Goal: Information Seeking & Learning: Find contact information

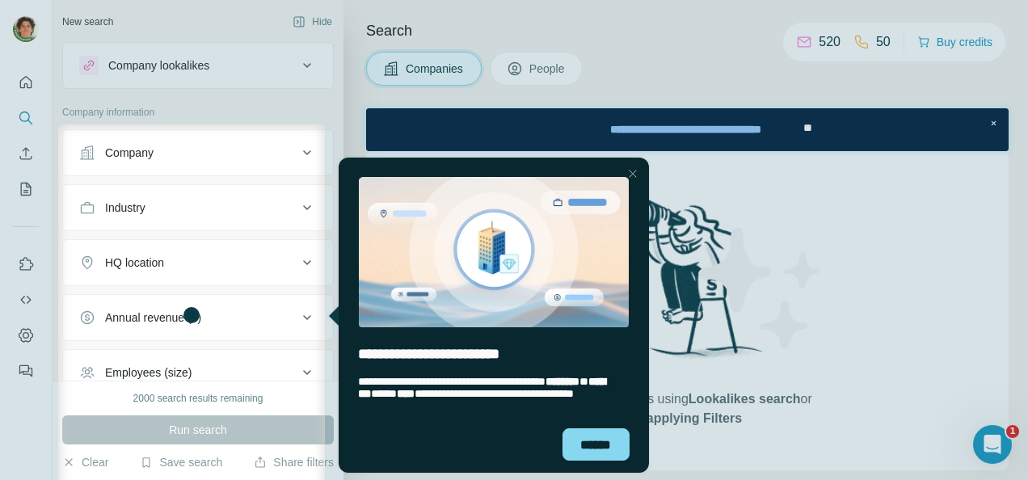
click at [630, 173] on div "Close Step" at bounding box center [632, 173] width 19 height 19
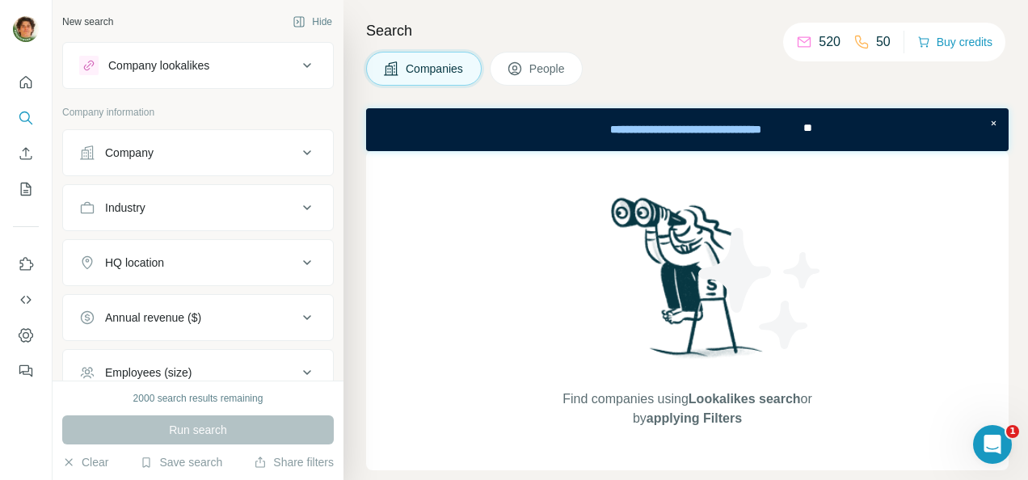
click at [551, 65] on span "People" at bounding box center [547, 69] width 37 height 16
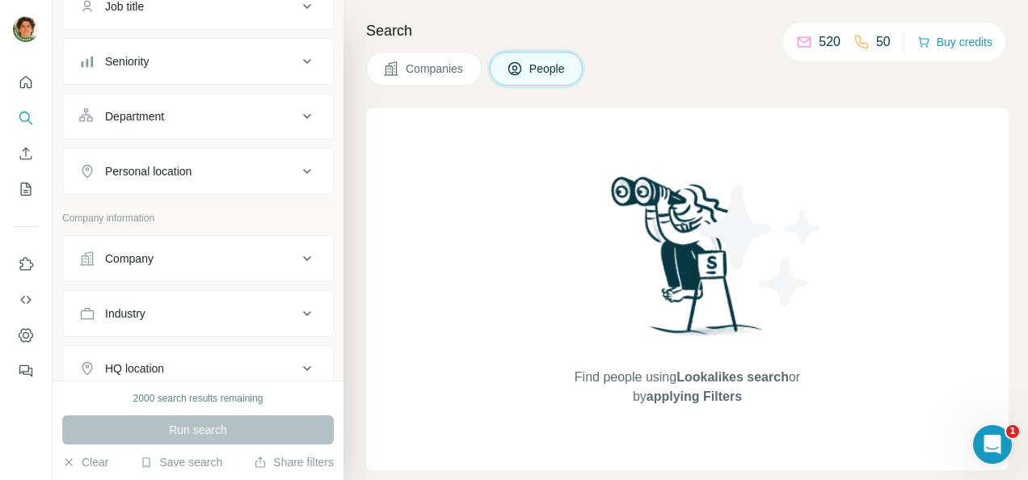
scroll to position [150, 0]
click at [276, 255] on div "Company" at bounding box center [188, 254] width 218 height 16
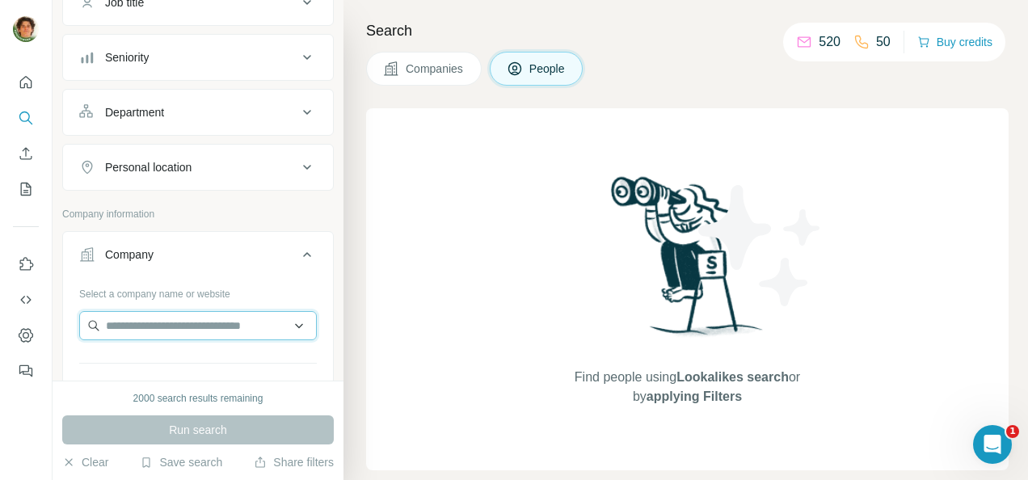
click at [170, 315] on input "text" at bounding box center [198, 325] width 238 height 29
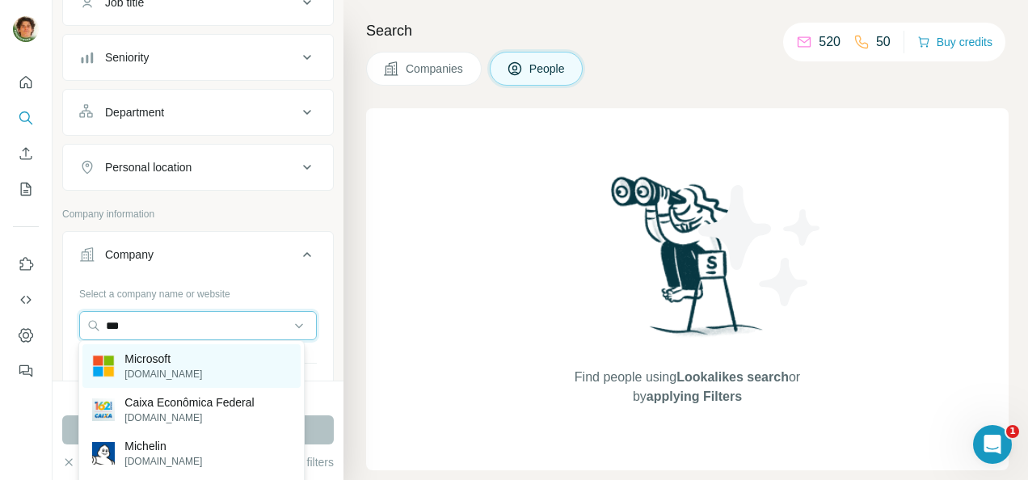
type input "***"
click at [200, 366] on div "Microsoft [DOMAIN_NAME]" at bounding box center [190, 366] width 217 height 44
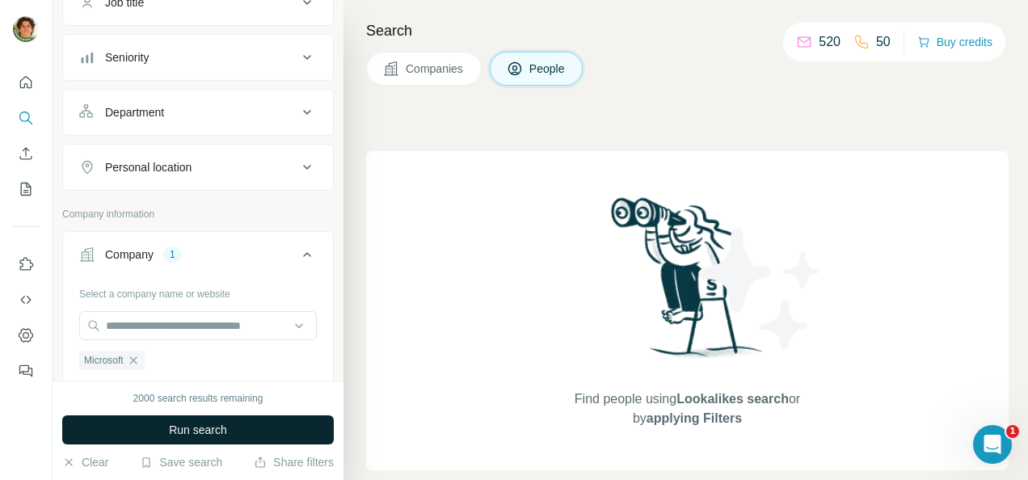
click at [204, 433] on span "Run search" at bounding box center [198, 430] width 58 height 16
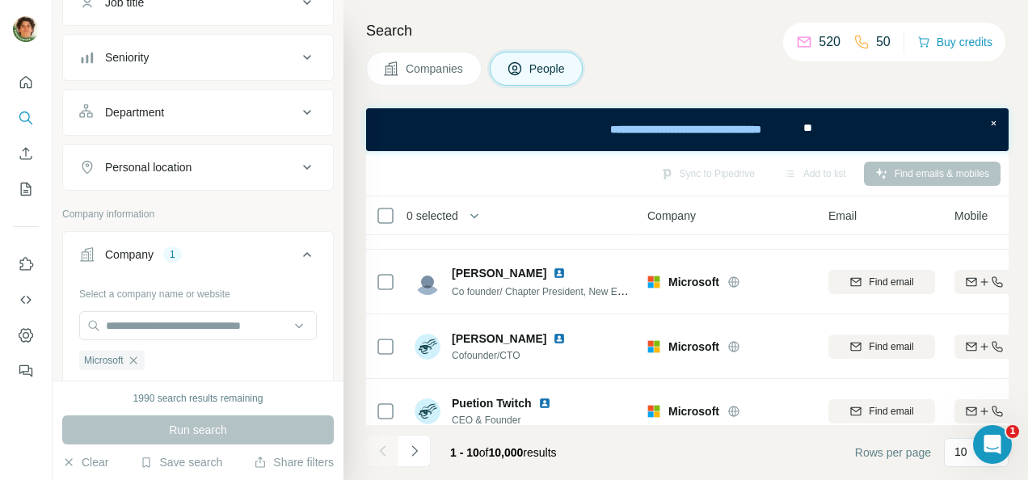
scroll to position [464, 0]
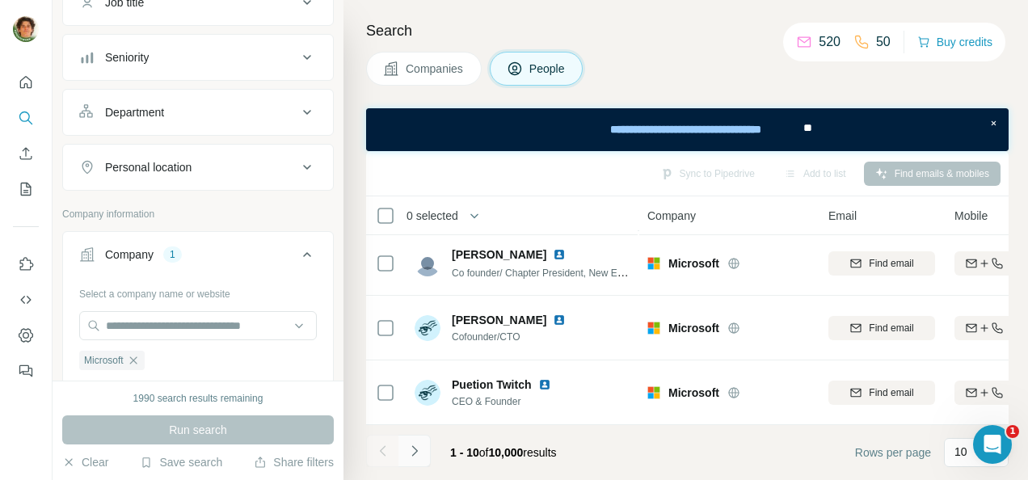
click at [414, 456] on icon "Navigate to next page" at bounding box center [414, 451] width 16 height 16
click at [415, 456] on icon "Navigate to next page" at bounding box center [414, 451] width 16 height 16
click at [394, 454] on button "Navigate to previous page" at bounding box center [382, 451] width 32 height 32
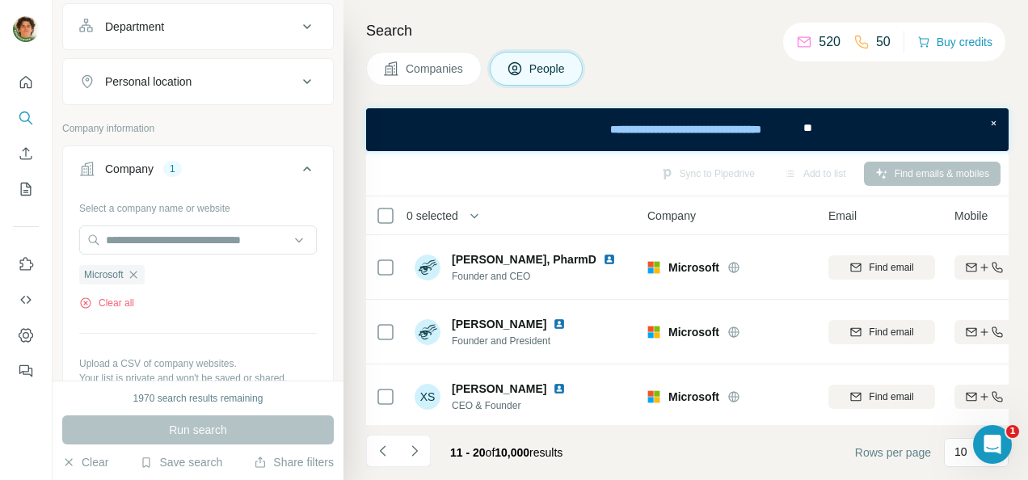
scroll to position [240, 0]
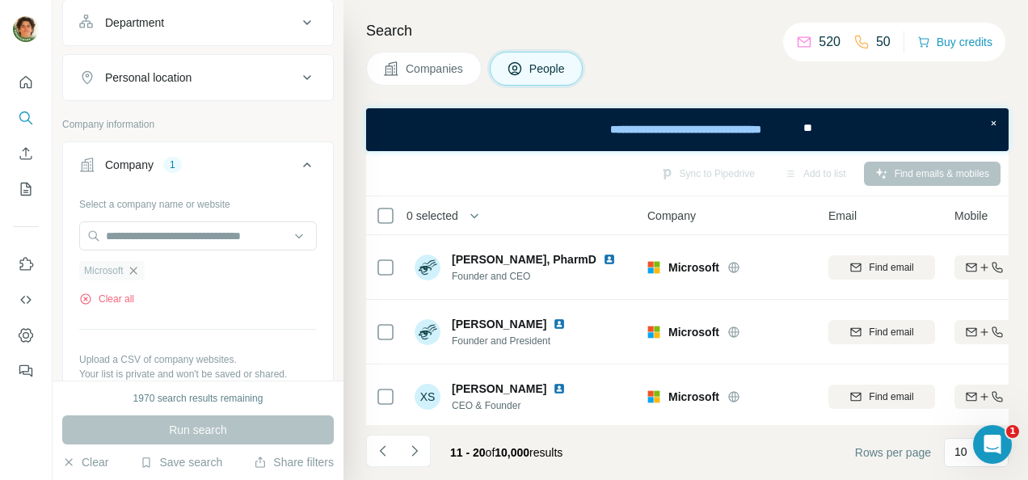
click at [137, 271] on icon "button" at bounding box center [133, 270] width 13 height 13
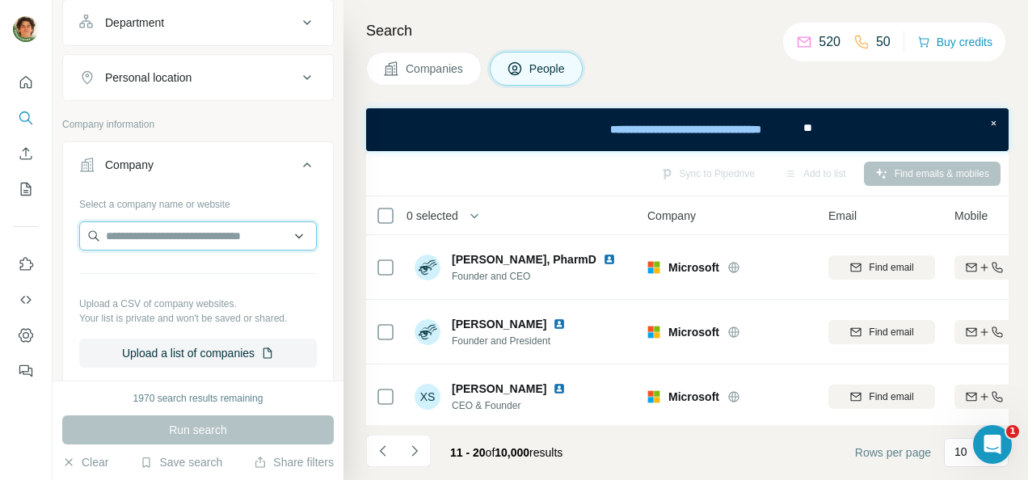
click at [139, 232] on input "text" at bounding box center [198, 235] width 238 height 29
type input "*"
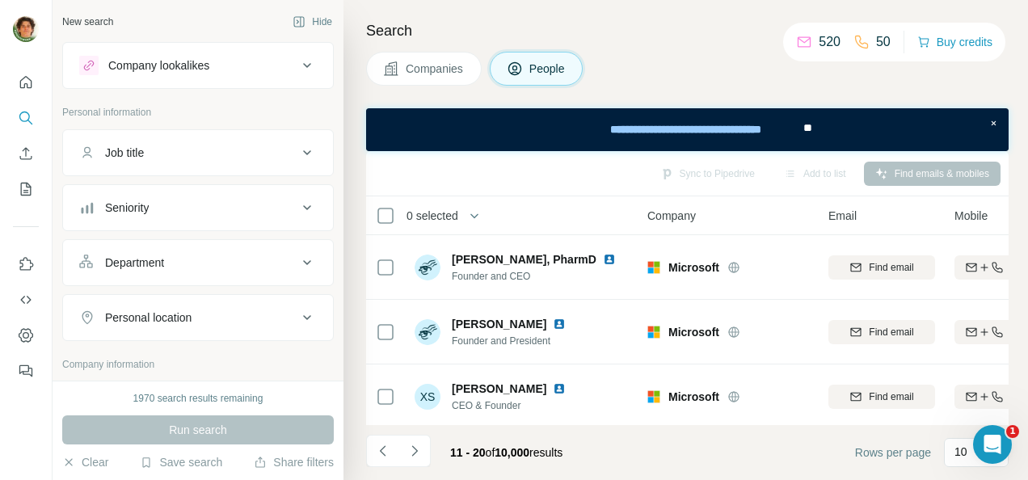
click at [407, 76] on span "Companies" at bounding box center [435, 69] width 59 height 16
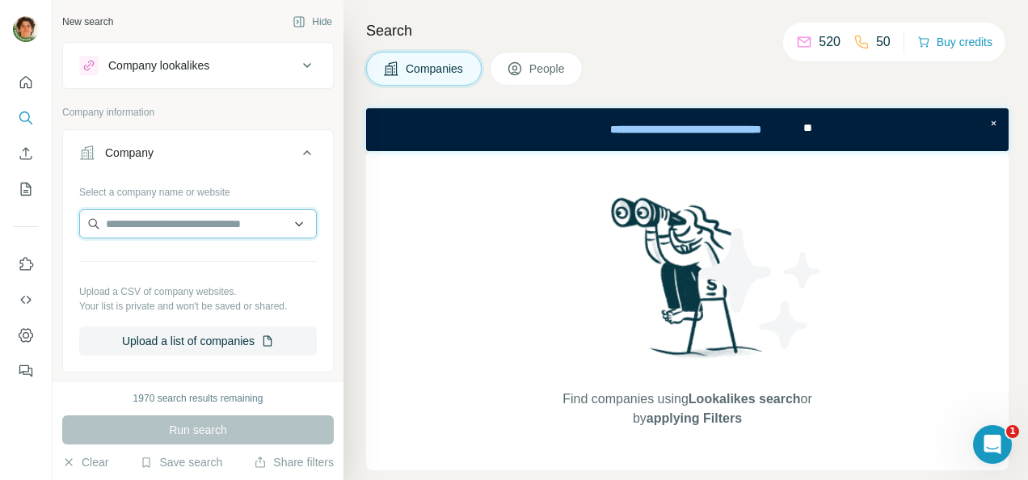
click at [177, 221] on input "text" at bounding box center [198, 223] width 238 height 29
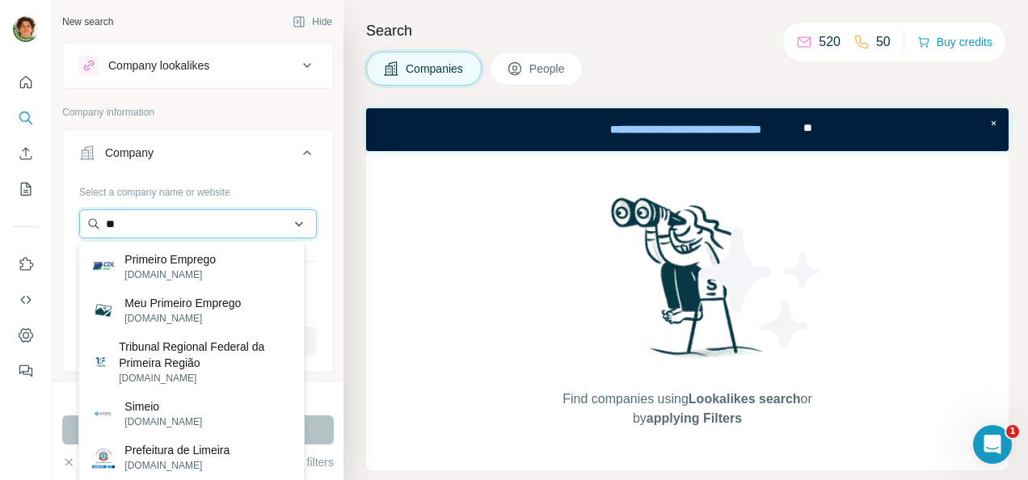
type input "*"
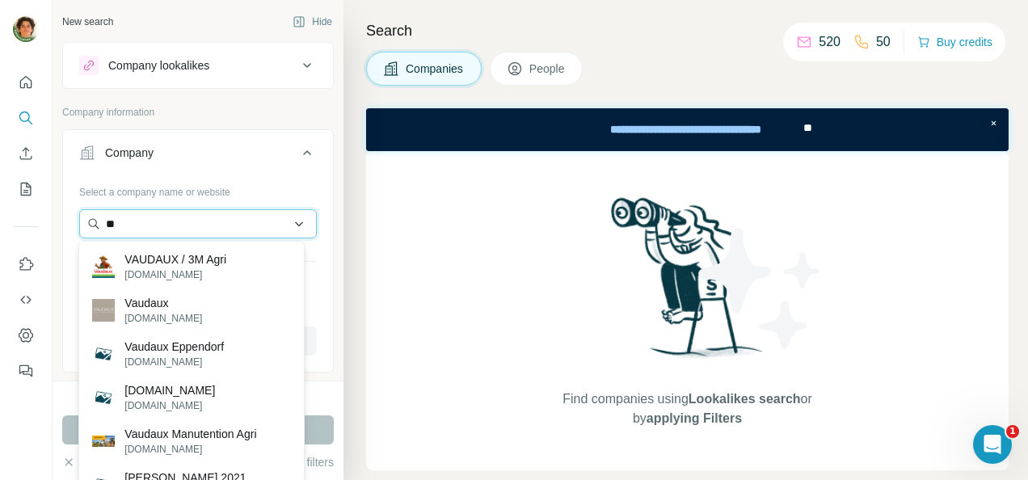
type input "*"
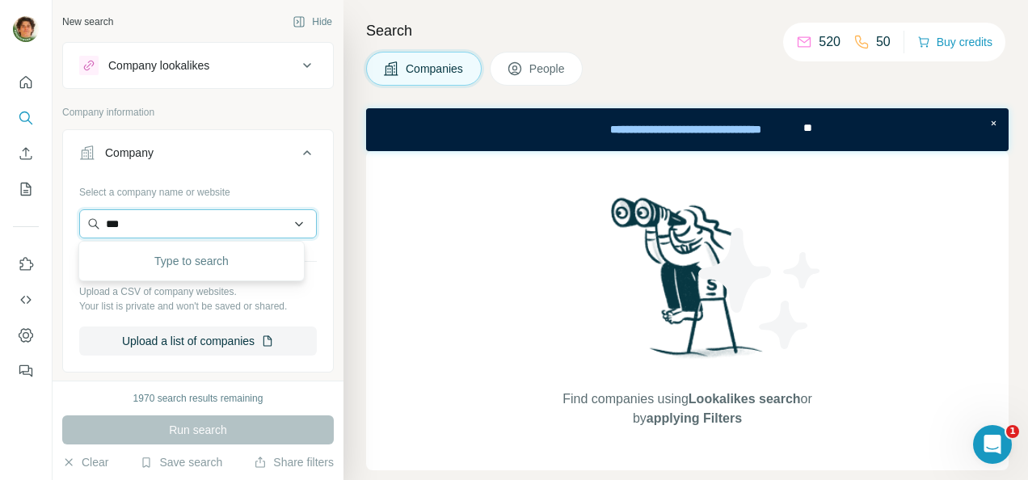
type input "****"
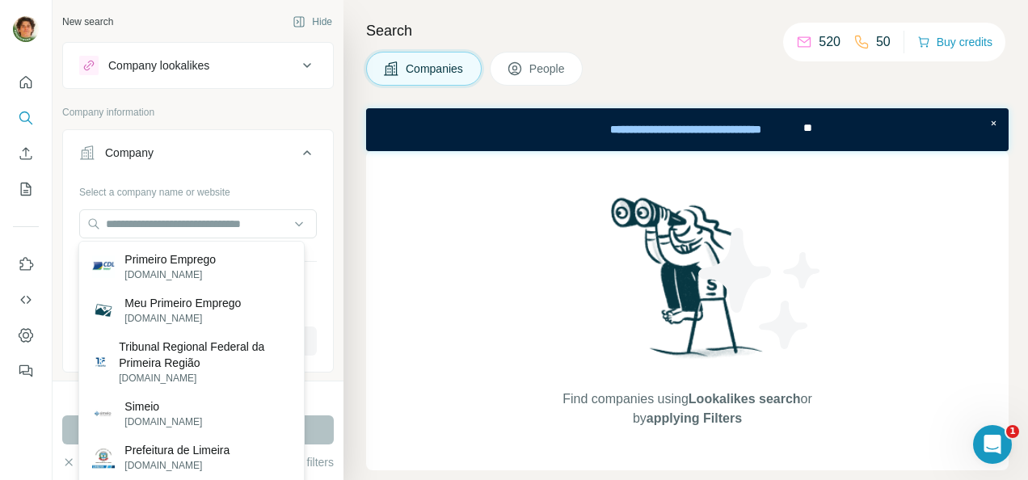
click at [226, 111] on p "Company information" at bounding box center [197, 112] width 271 height 15
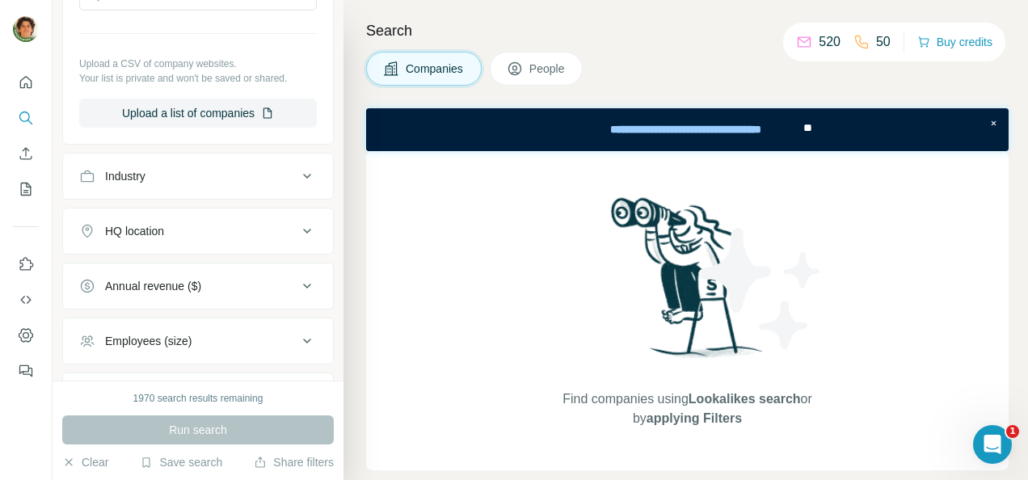
scroll to position [229, 0]
click at [299, 176] on icon at bounding box center [306, 175] width 19 height 19
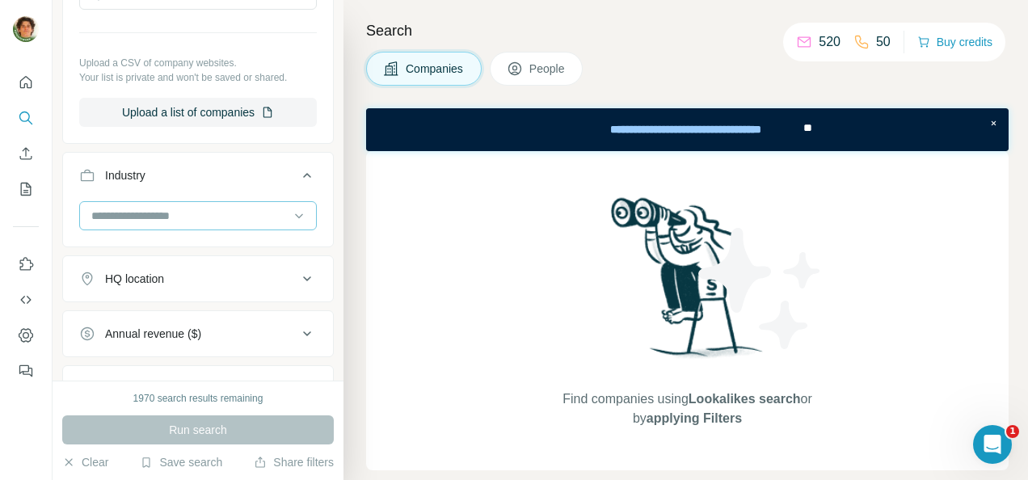
click at [221, 209] on input at bounding box center [190, 216] width 200 height 18
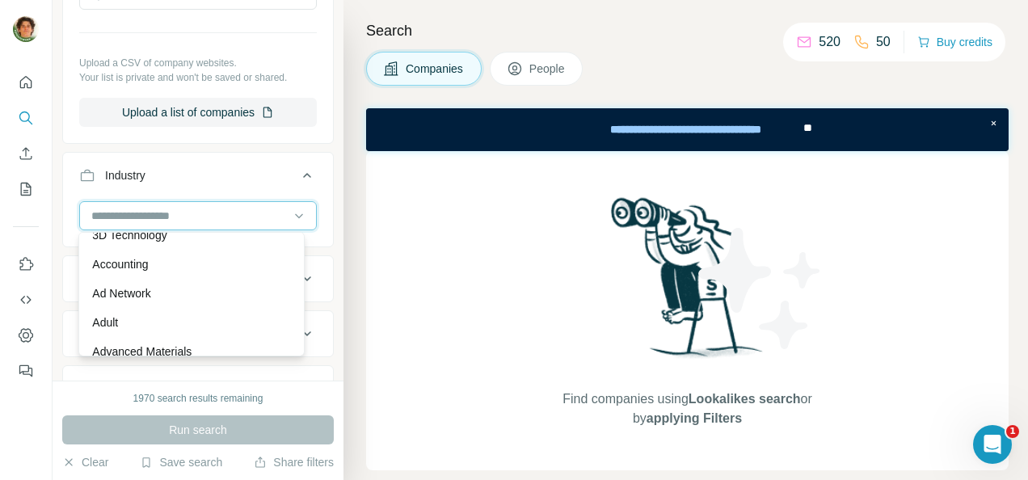
scroll to position [0, 0]
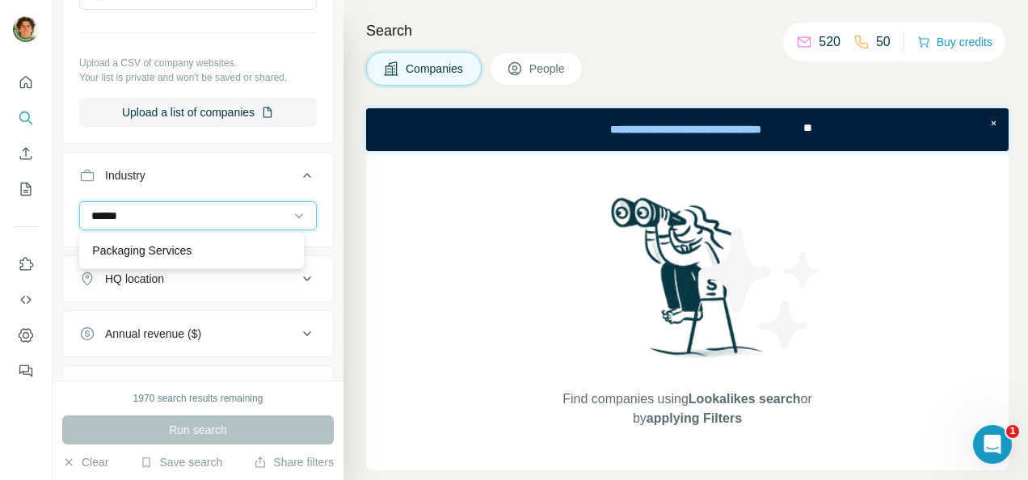
type input "******"
click at [203, 257] on div "Packaging Services" at bounding box center [191, 250] width 198 height 16
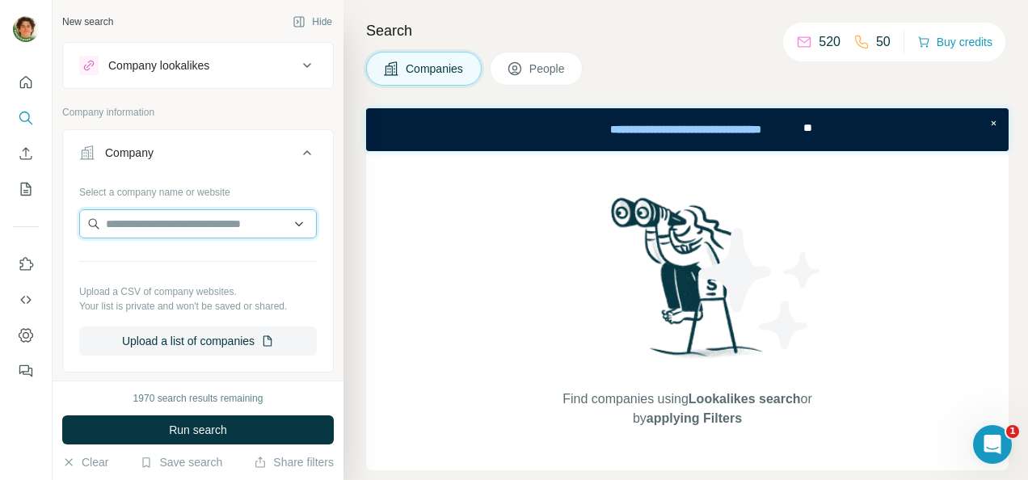
click at [170, 229] on input "text" at bounding box center [198, 223] width 238 height 29
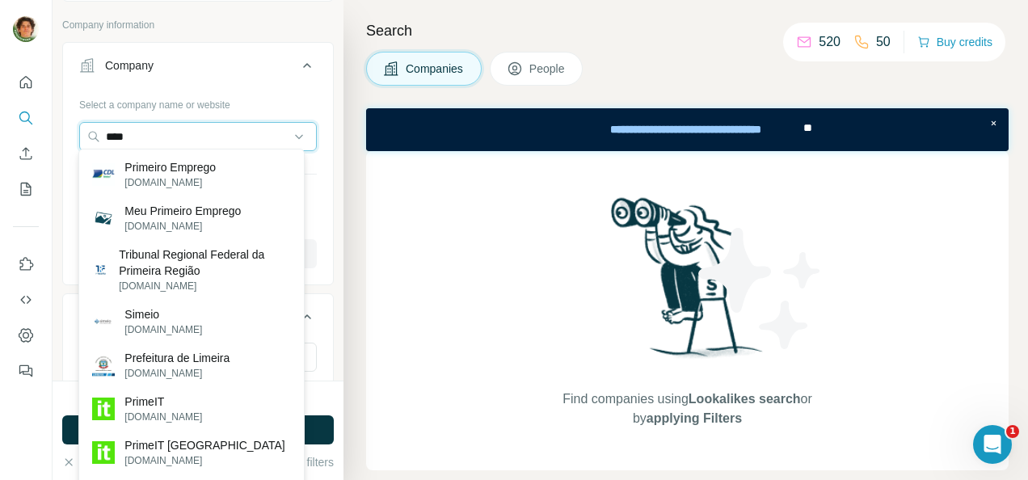
scroll to position [84, 0]
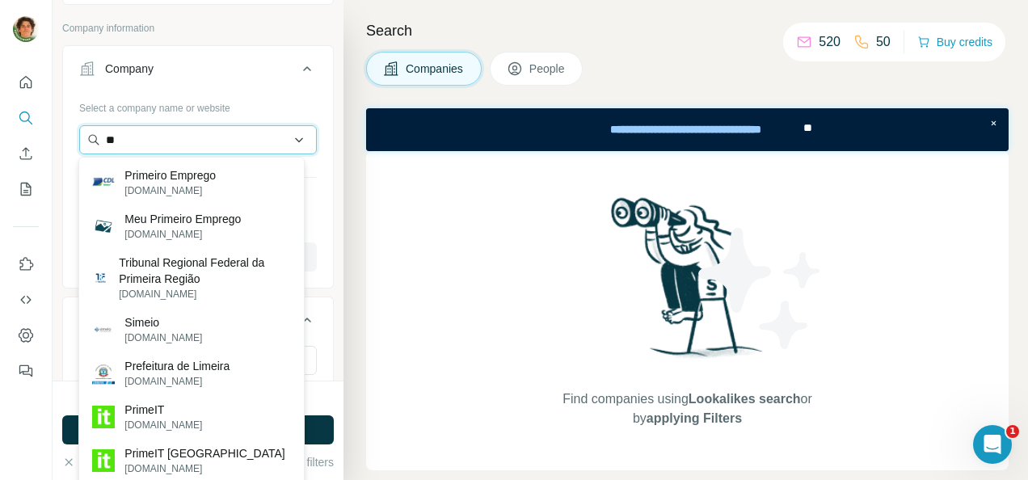
type input "*"
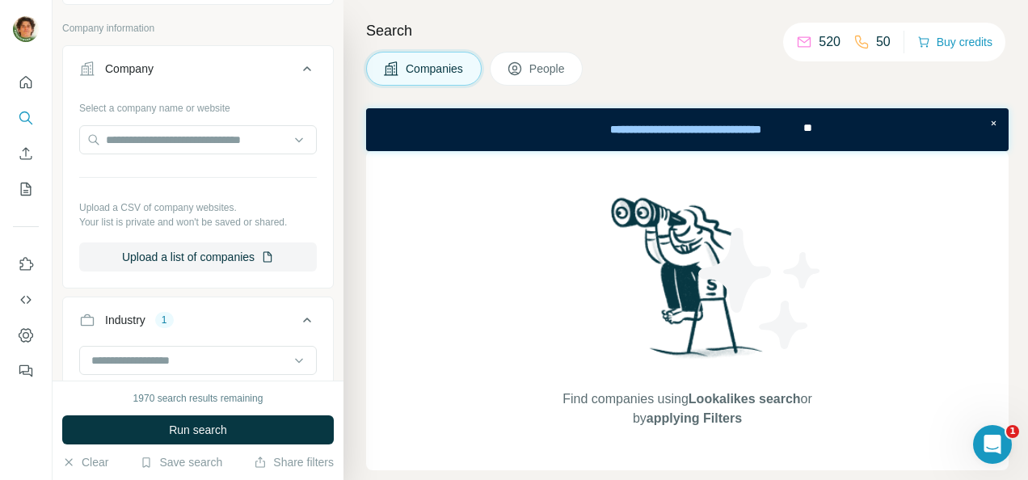
click at [223, 80] on button "Company" at bounding box center [198, 71] width 270 height 45
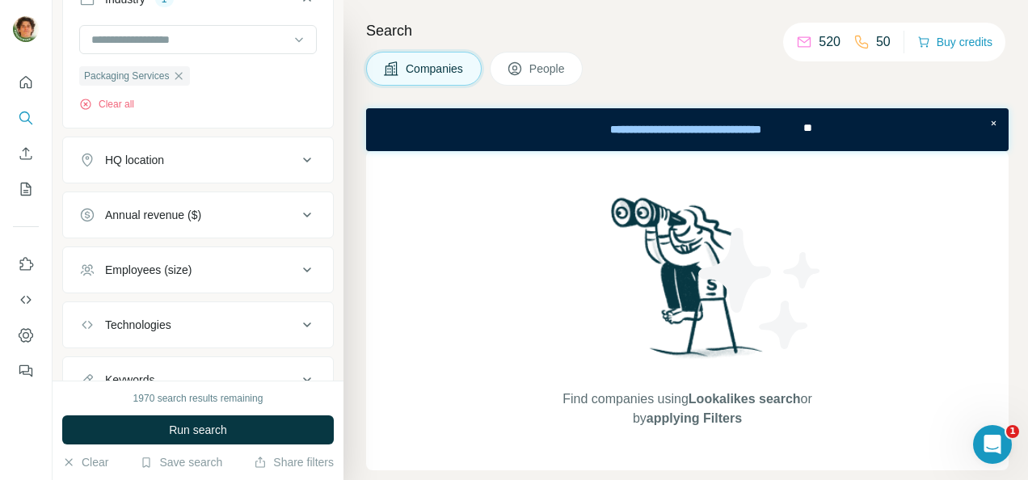
scroll to position [209, 0]
click at [297, 153] on icon at bounding box center [306, 158] width 19 height 19
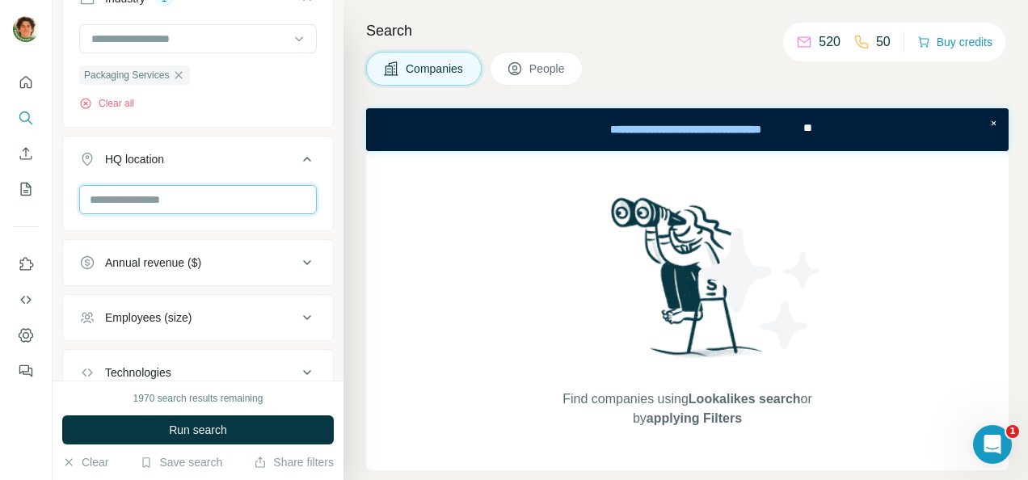
click at [202, 194] on input "text" at bounding box center [198, 199] width 238 height 29
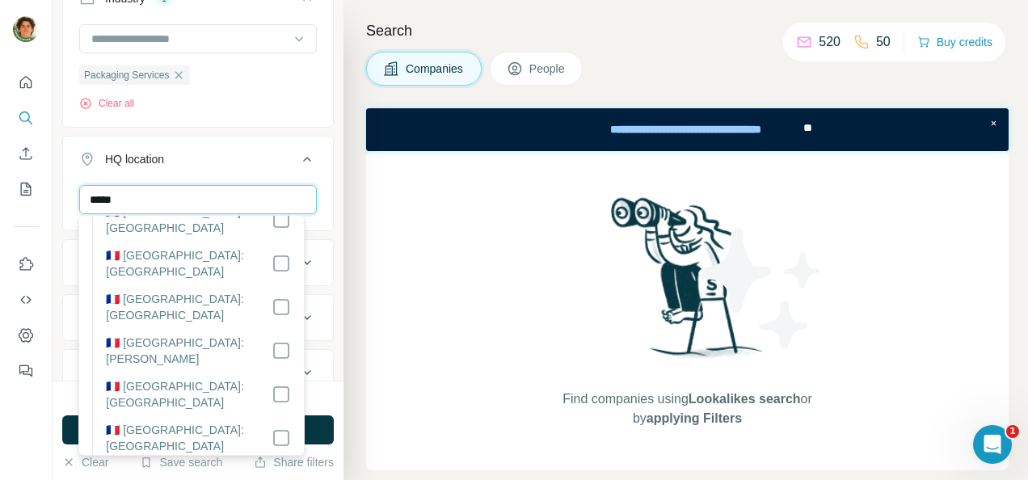
scroll to position [3603, 0]
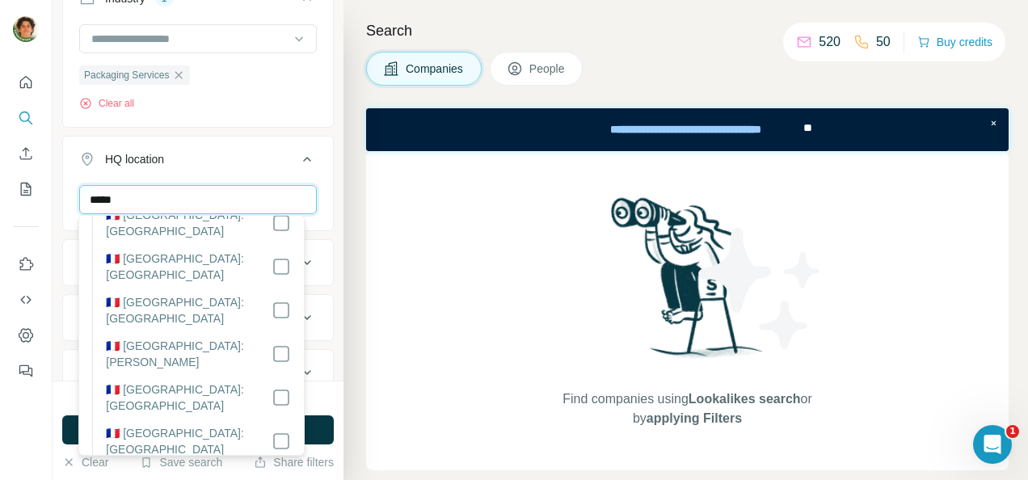
type input "*****"
click at [234, 152] on div "HQ location 1" at bounding box center [188, 159] width 218 height 16
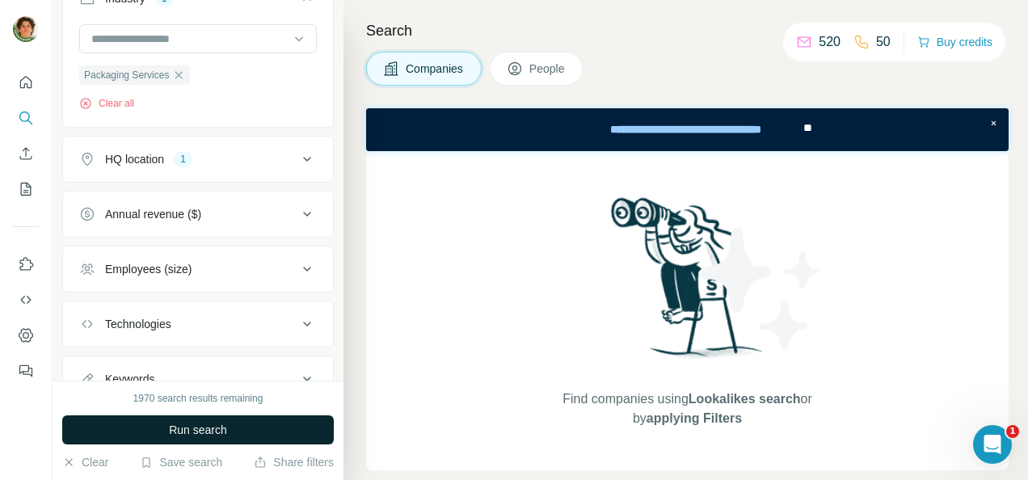
click at [189, 430] on span "Run search" at bounding box center [198, 430] width 58 height 16
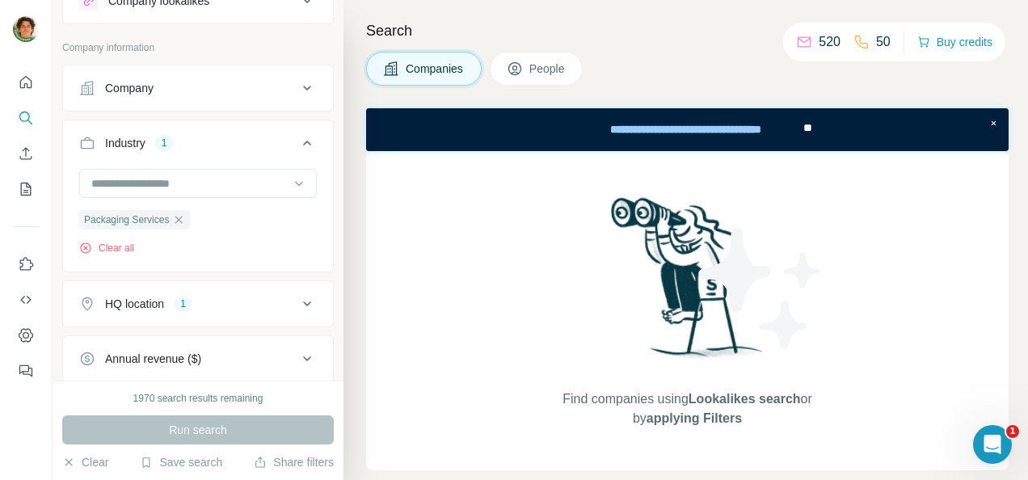
scroll to position [64, 0]
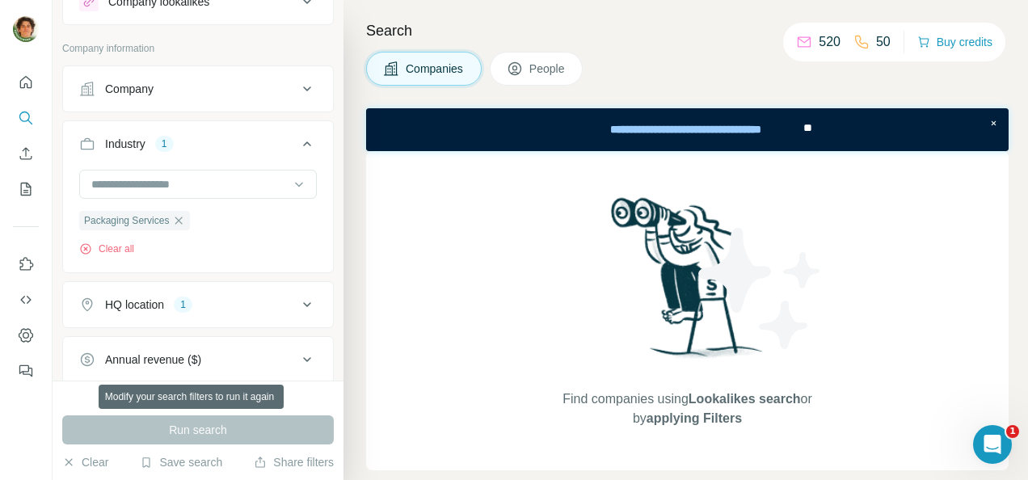
click at [179, 430] on div "Run search" at bounding box center [197, 429] width 271 height 29
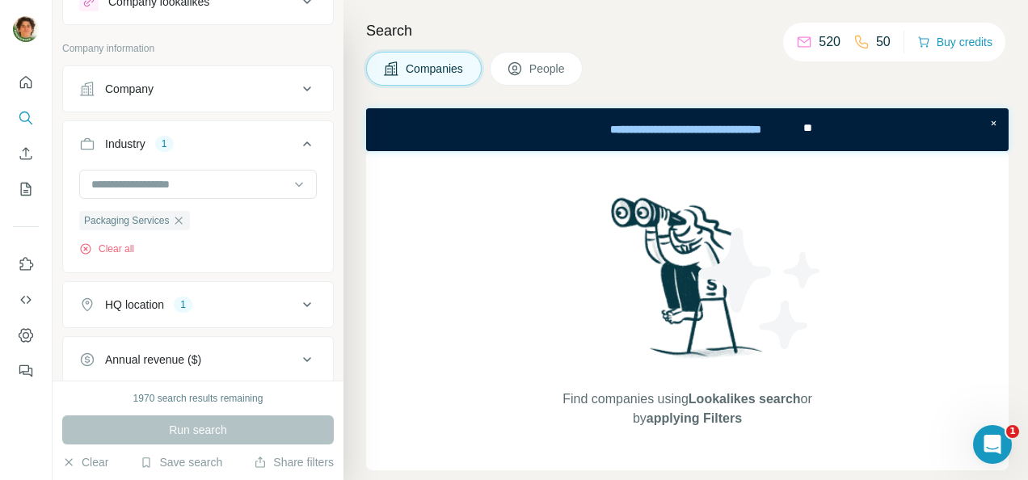
click at [241, 217] on div "Packaging Services Clear all" at bounding box center [198, 213] width 238 height 86
click at [543, 68] on span "People" at bounding box center [547, 69] width 37 height 16
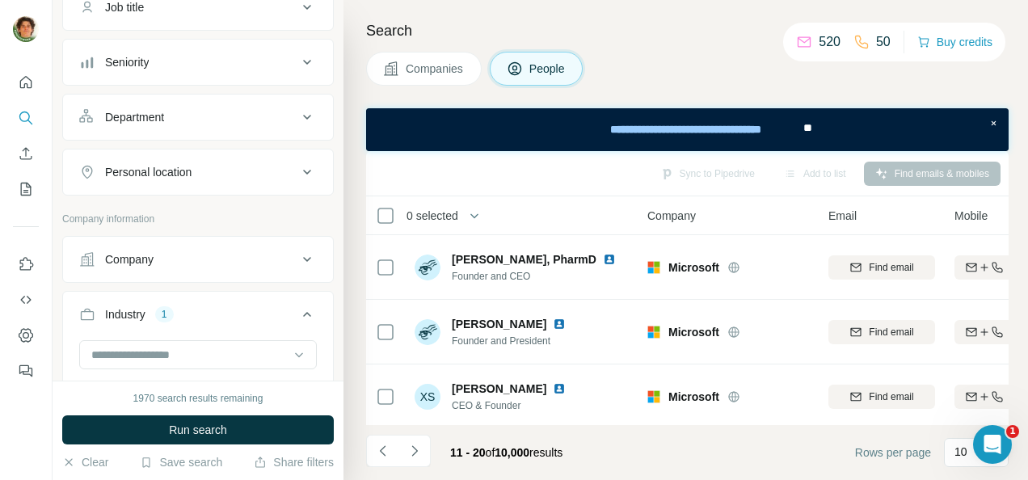
scroll to position [146, 0]
click at [435, 72] on span "Companies" at bounding box center [435, 69] width 59 height 16
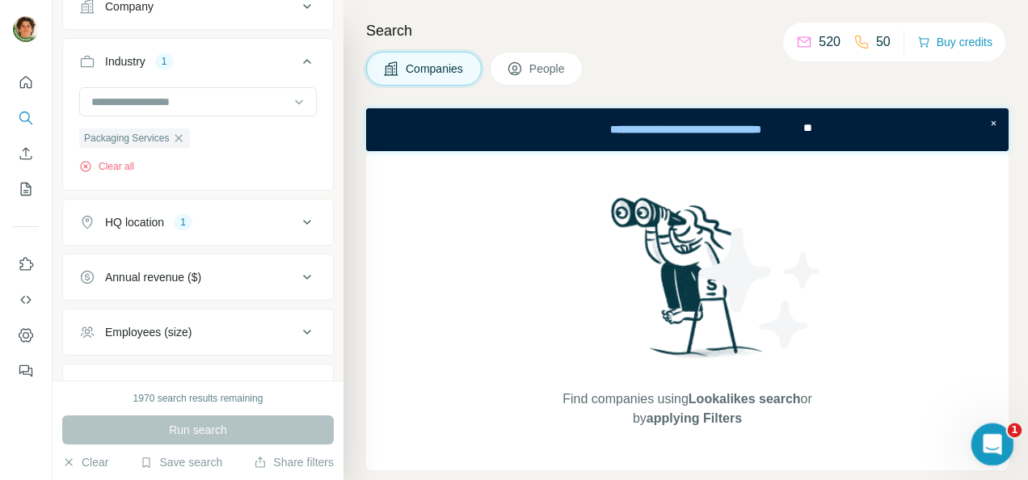
click at [996, 422] on div "Open Intercom Messenger" at bounding box center [989, 441] width 53 height 53
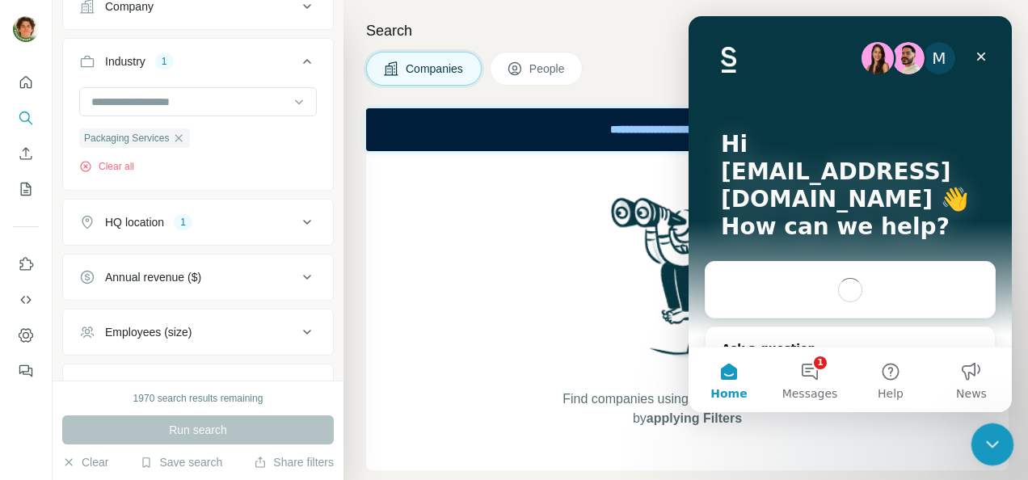
click at [986, 455] on div "Close Intercom Messenger" at bounding box center [989, 442] width 39 height 39
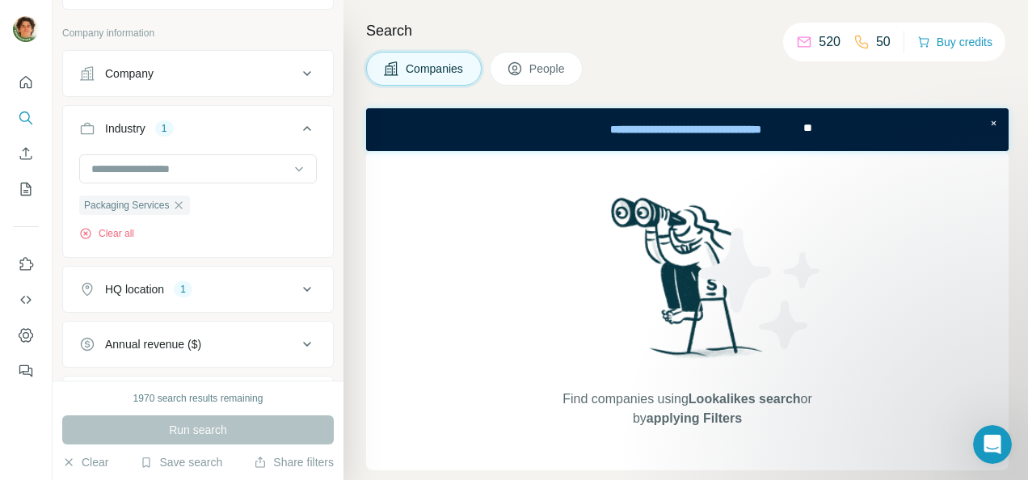
scroll to position [23, 0]
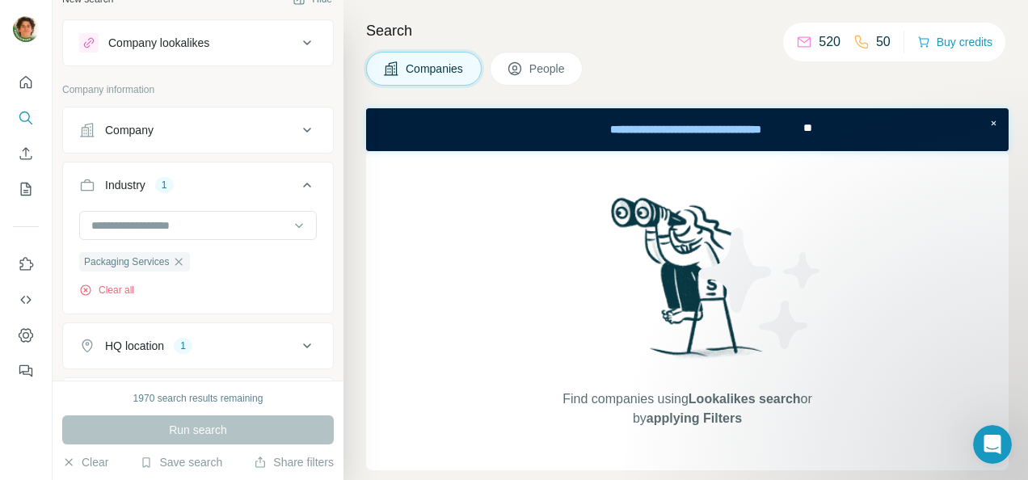
click at [238, 334] on button "HQ location 1" at bounding box center [198, 345] width 270 height 39
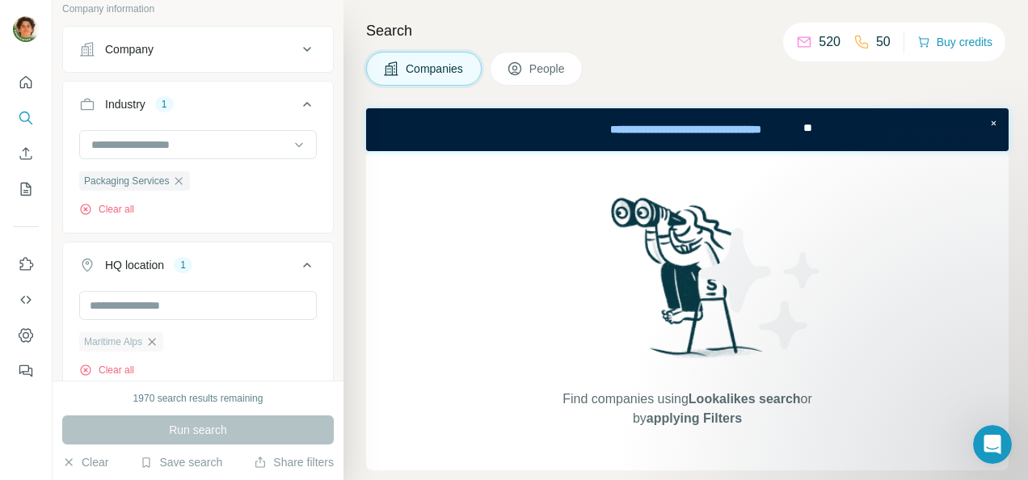
click at [155, 339] on icon "button" at bounding box center [152, 341] width 7 height 7
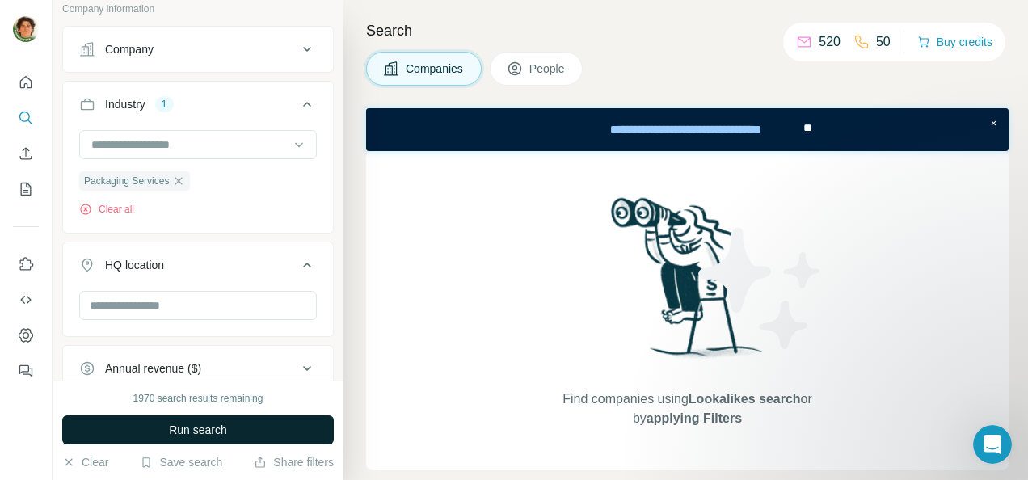
click at [200, 433] on span "Run search" at bounding box center [198, 430] width 58 height 16
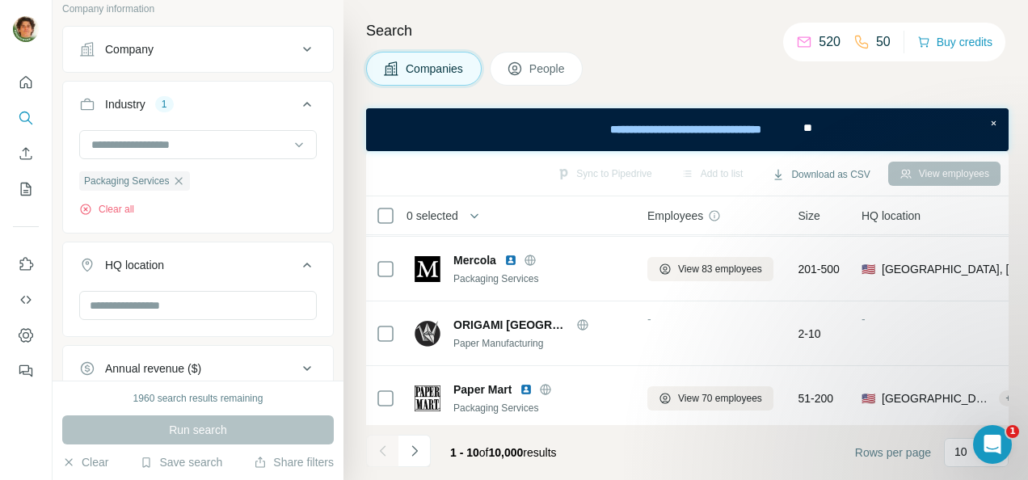
scroll to position [464, 0]
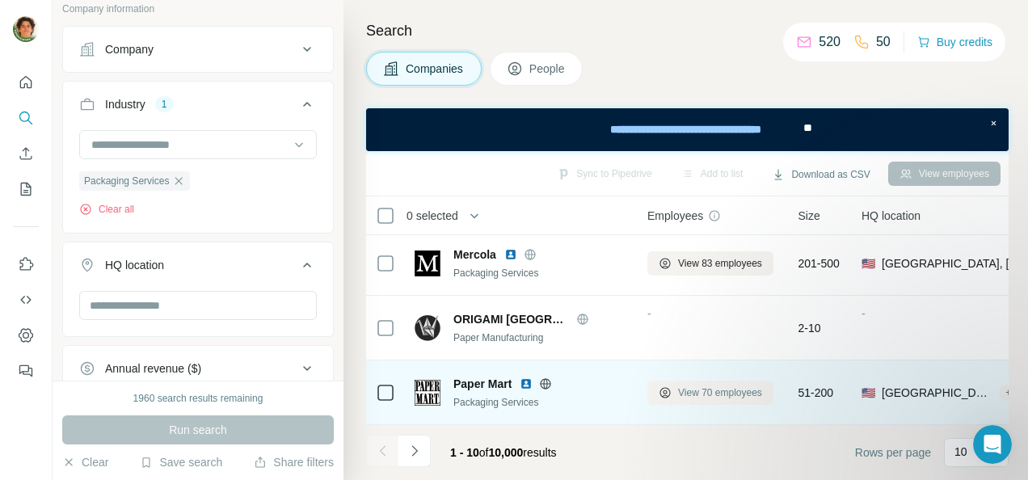
click at [692, 389] on span "View 70 employees" at bounding box center [720, 392] width 84 height 15
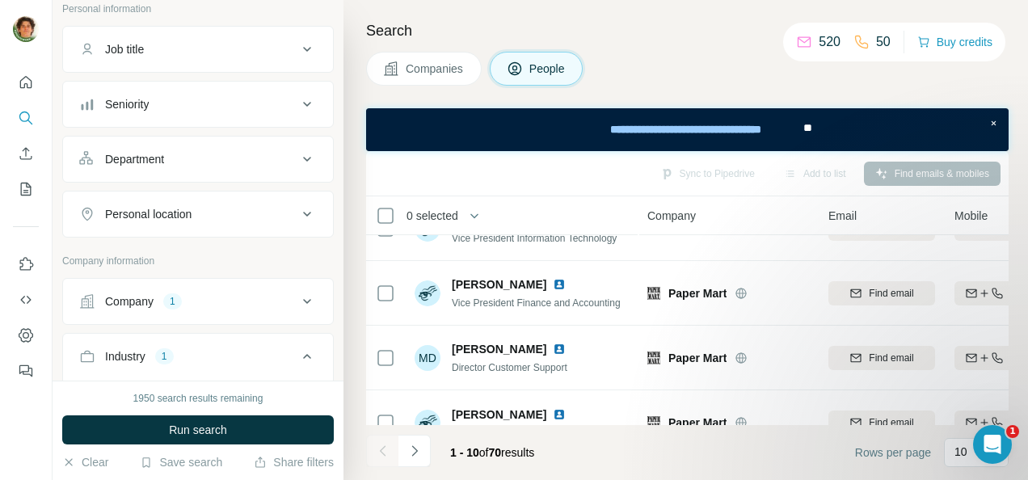
scroll to position [378, 0]
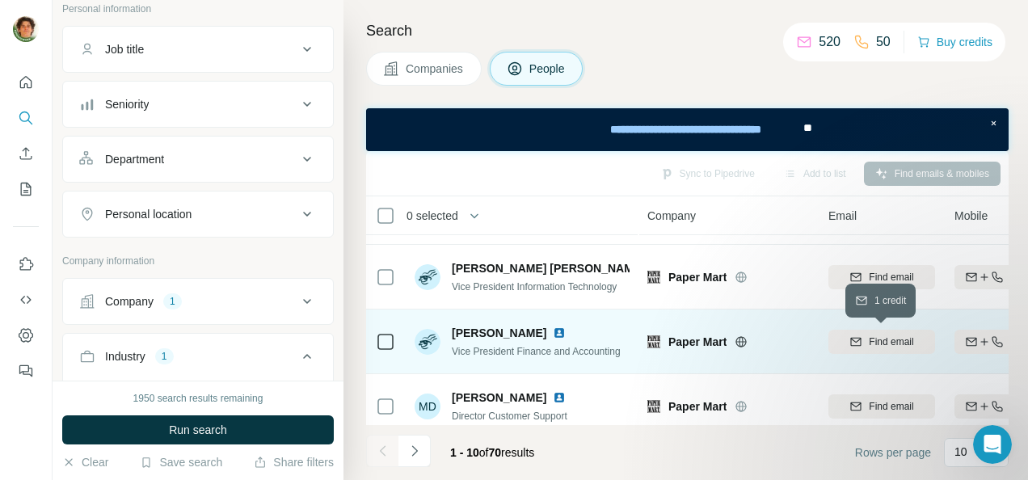
click at [879, 343] on span "Find email" at bounding box center [891, 341] width 44 height 15
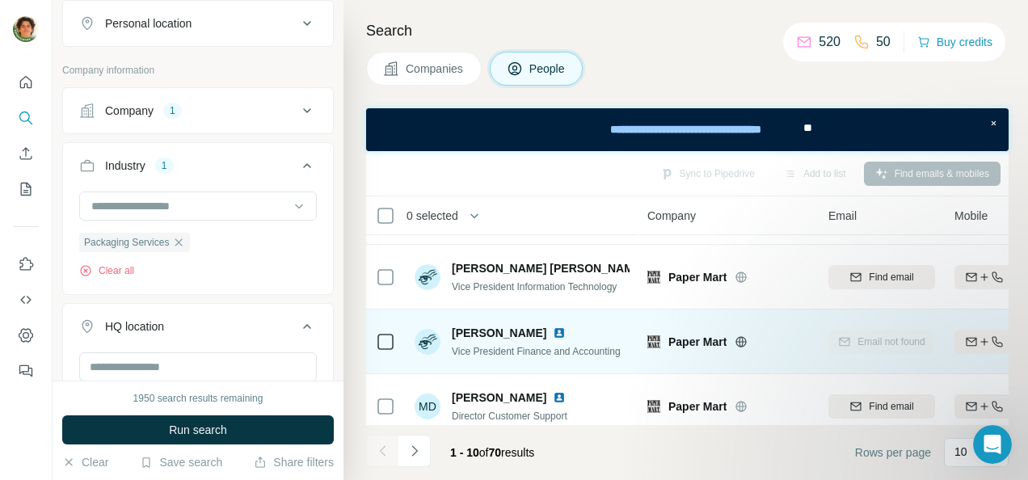
scroll to position [294, 0]
click at [183, 239] on icon "button" at bounding box center [178, 241] width 7 height 7
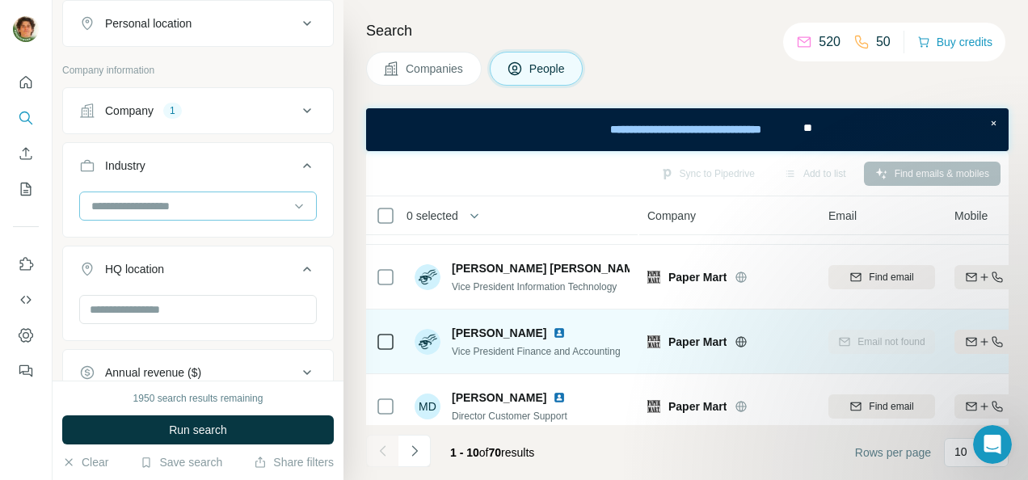
click at [149, 205] on input at bounding box center [190, 206] width 200 height 18
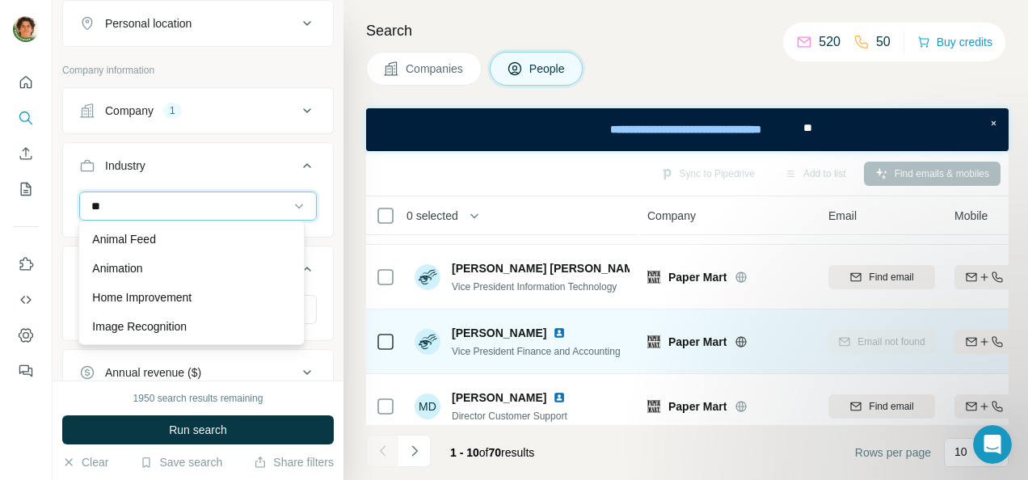
type input "*"
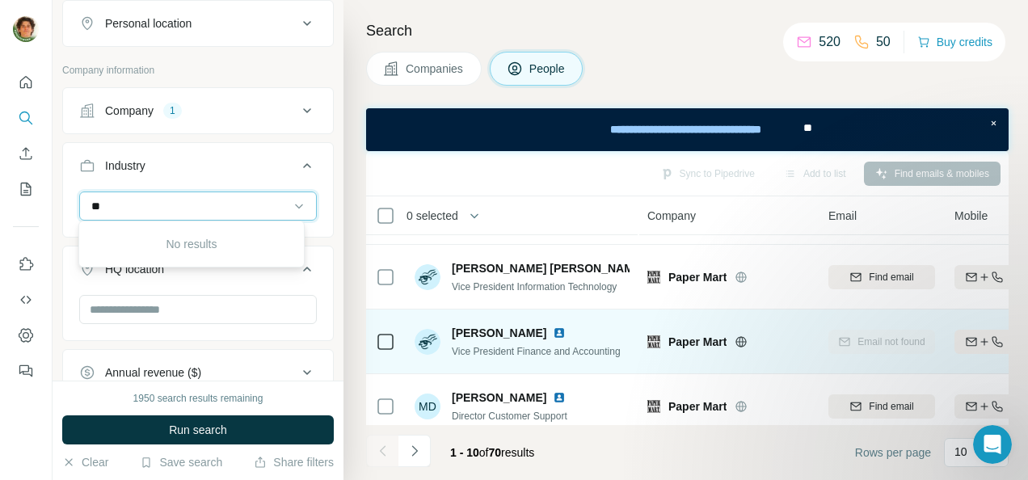
type input "*"
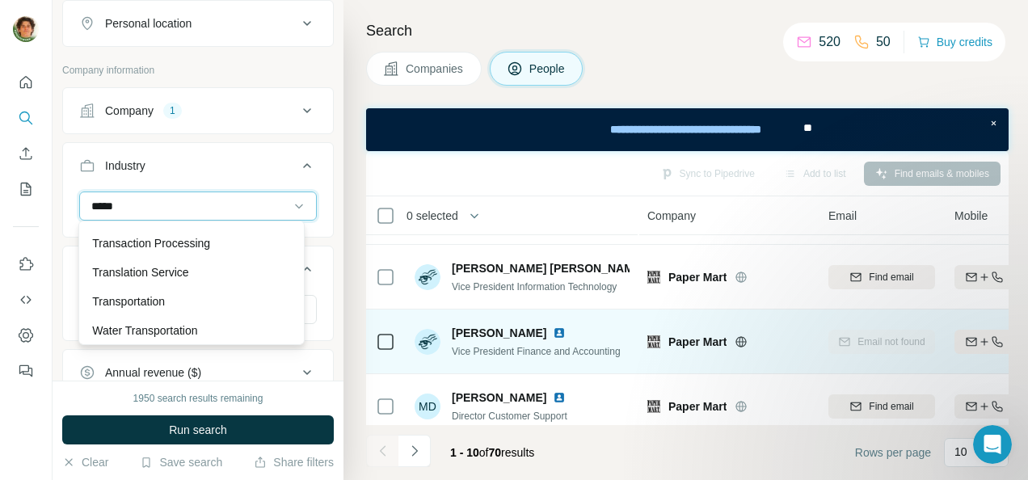
scroll to position [116, 0]
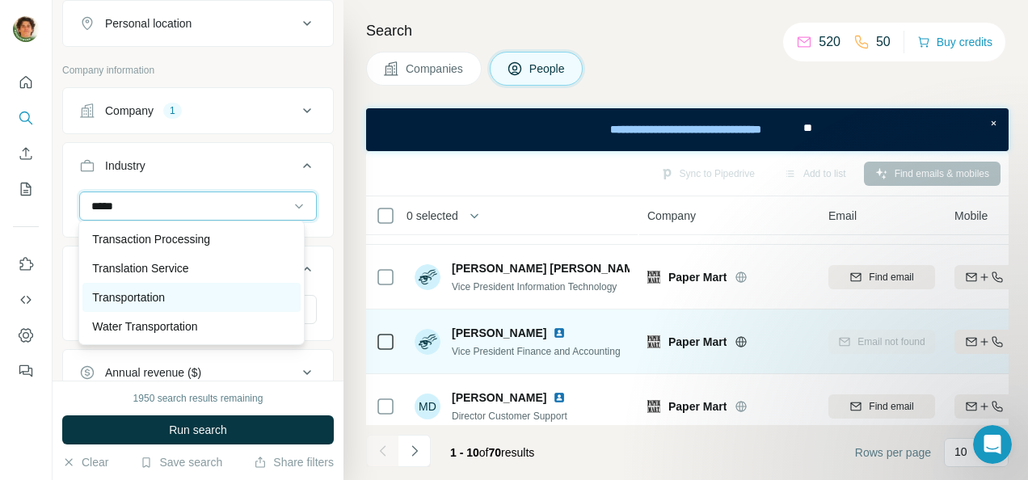
type input "*****"
click at [173, 297] on div "Transportation" at bounding box center [191, 297] width 198 height 16
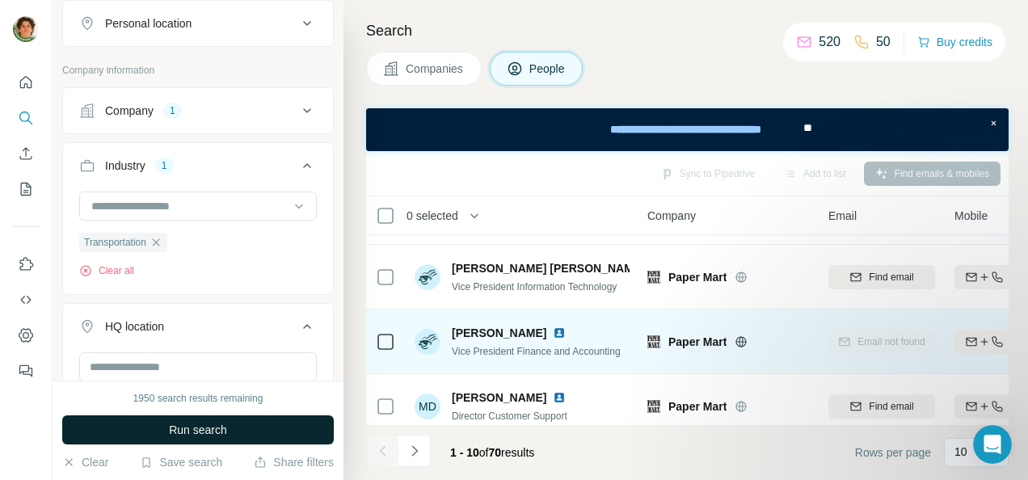
click at [191, 431] on span "Run search" at bounding box center [198, 430] width 58 height 16
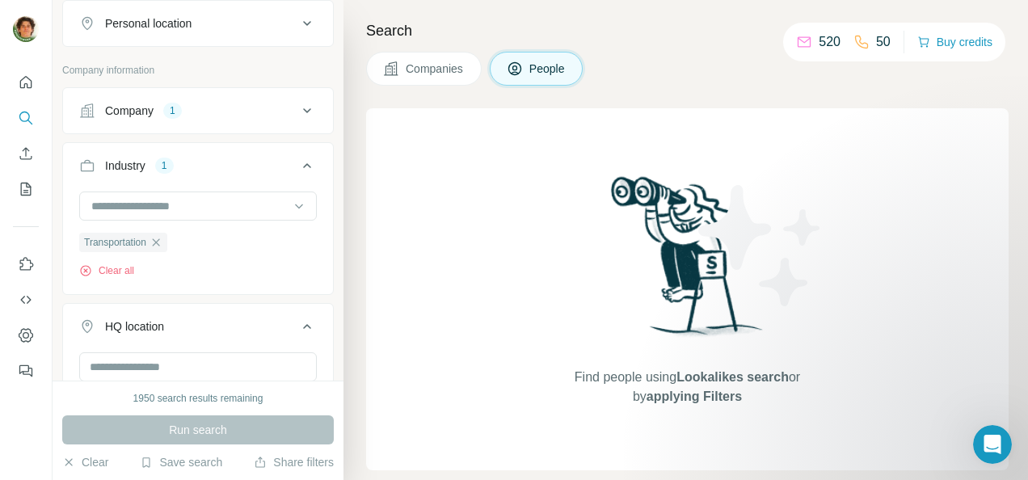
click at [441, 69] on span "Companies" at bounding box center [435, 69] width 59 height 16
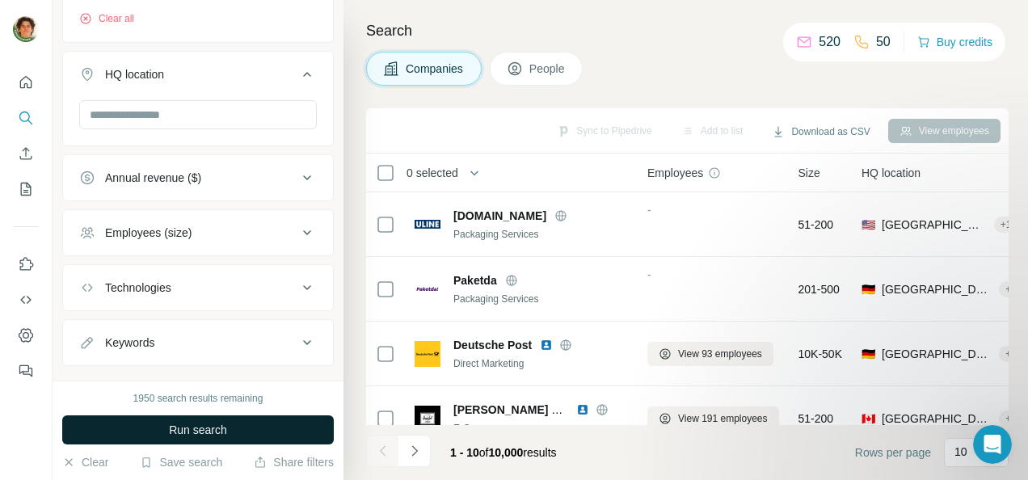
click at [194, 433] on span "Run search" at bounding box center [198, 430] width 58 height 16
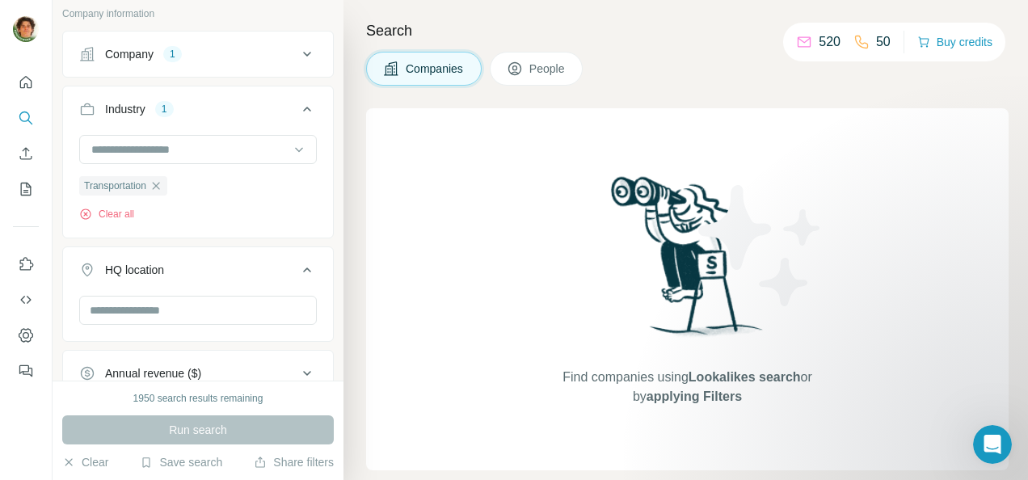
scroll to position [99, 0]
click at [154, 186] on icon "button" at bounding box center [155, 185] width 13 height 13
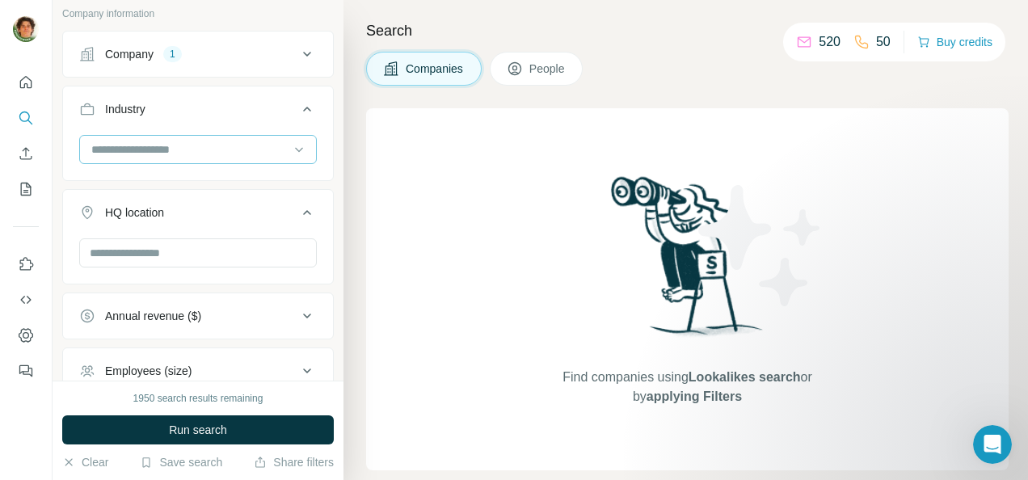
click at [149, 147] on input at bounding box center [190, 150] width 200 height 18
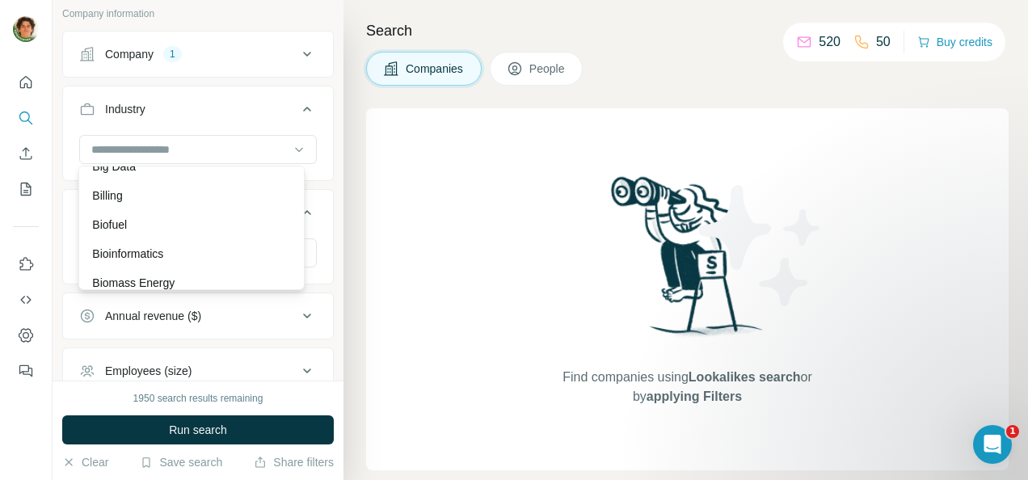
scroll to position [1457, 0]
click at [180, 196] on div "Billing" at bounding box center [190, 181] width 217 height 29
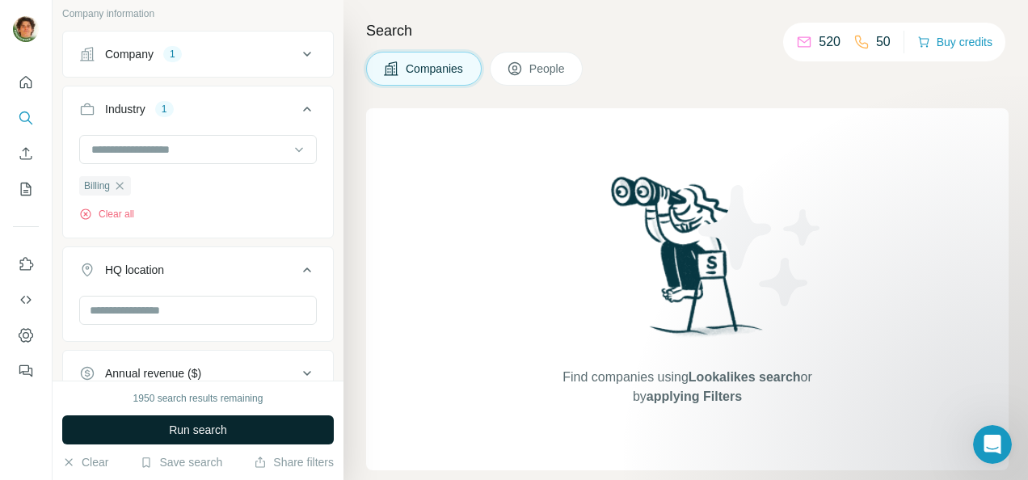
click at [164, 425] on button "Run search" at bounding box center [197, 429] width 271 height 29
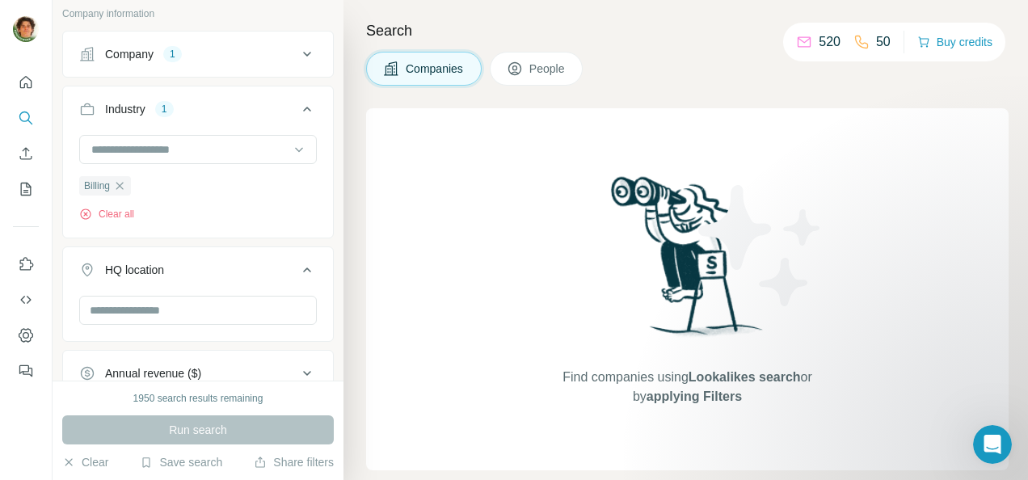
click at [164, 425] on div "Run search" at bounding box center [197, 429] width 271 height 29
click at [121, 176] on div "Billing" at bounding box center [105, 185] width 52 height 19
click at [123, 186] on icon "button" at bounding box center [119, 185] width 7 height 7
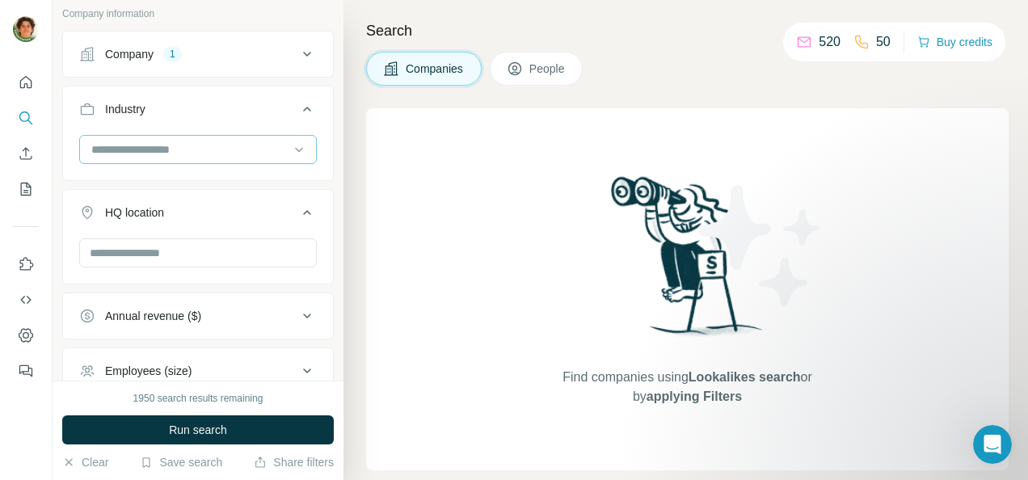
click at [138, 145] on input at bounding box center [190, 150] width 200 height 18
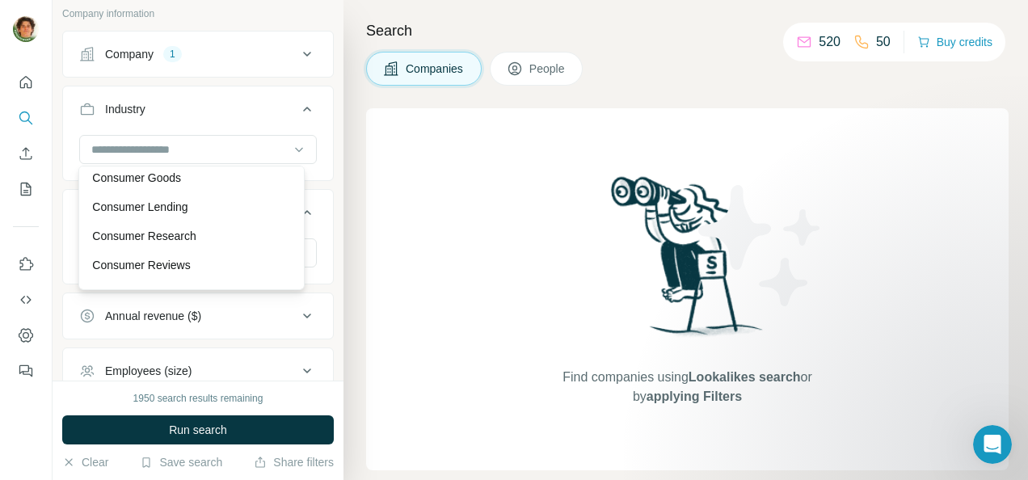
scroll to position [3329, 0]
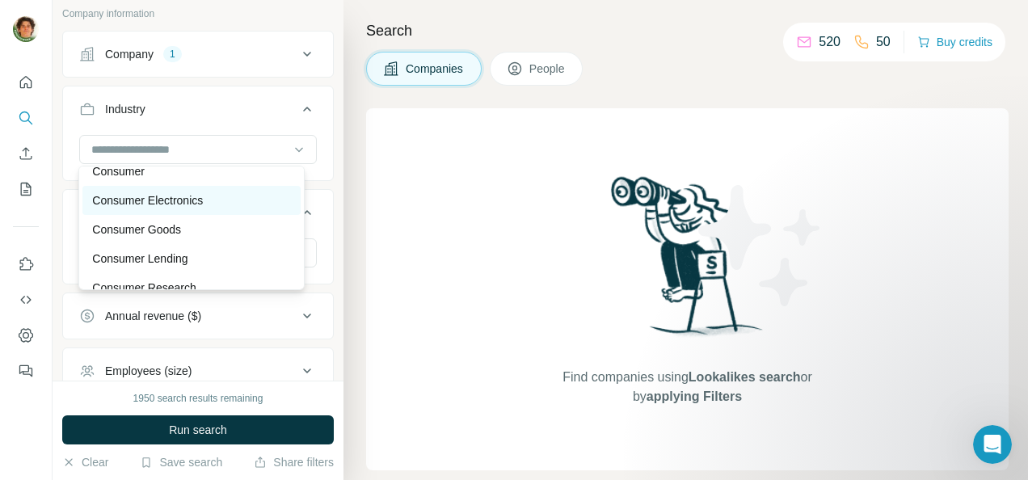
click at [139, 208] on p "Consumer Electronics" at bounding box center [147, 200] width 111 height 16
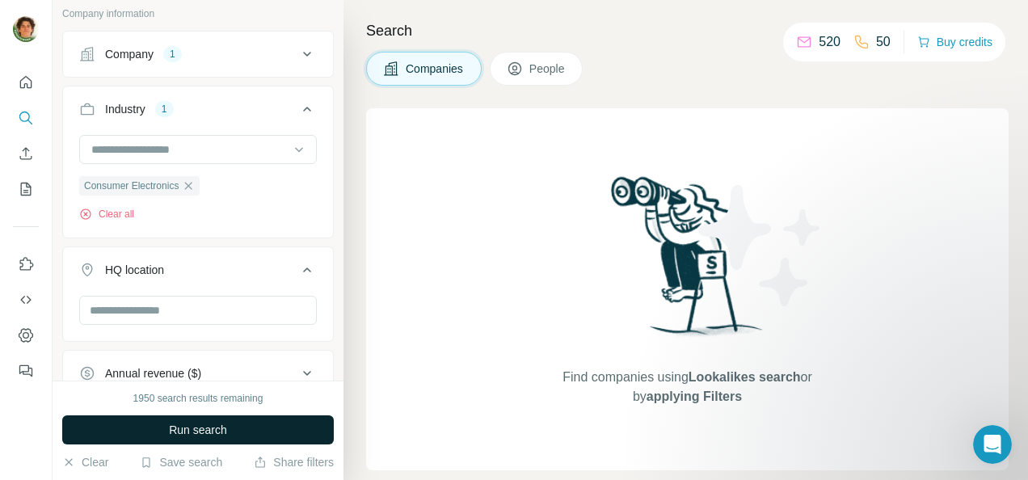
click at [180, 440] on button "Run search" at bounding box center [197, 429] width 271 height 29
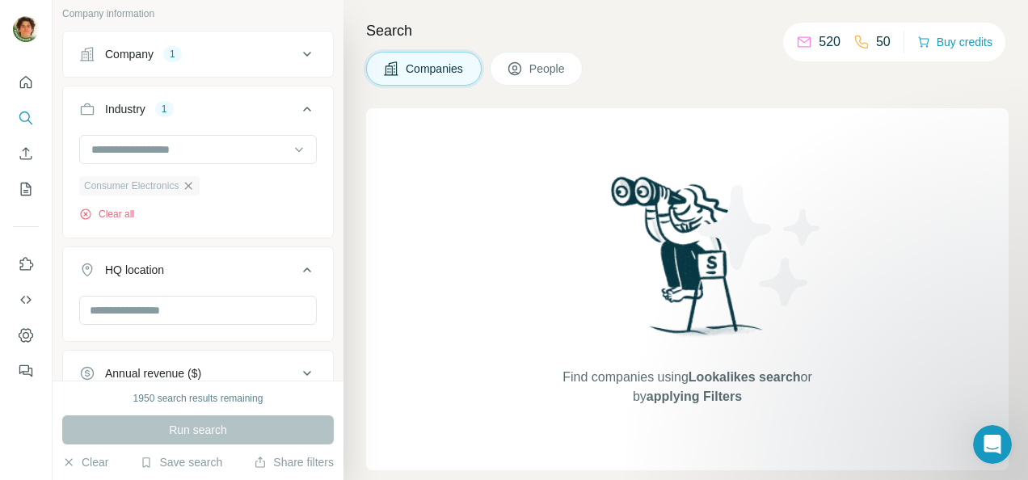
click at [191, 182] on icon "button" at bounding box center [188, 185] width 7 height 7
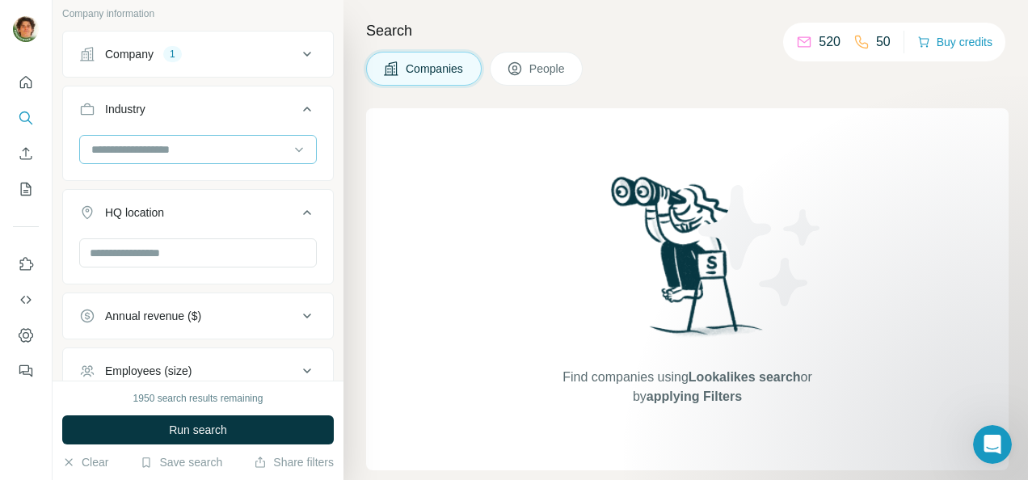
click at [129, 141] on input at bounding box center [190, 150] width 200 height 18
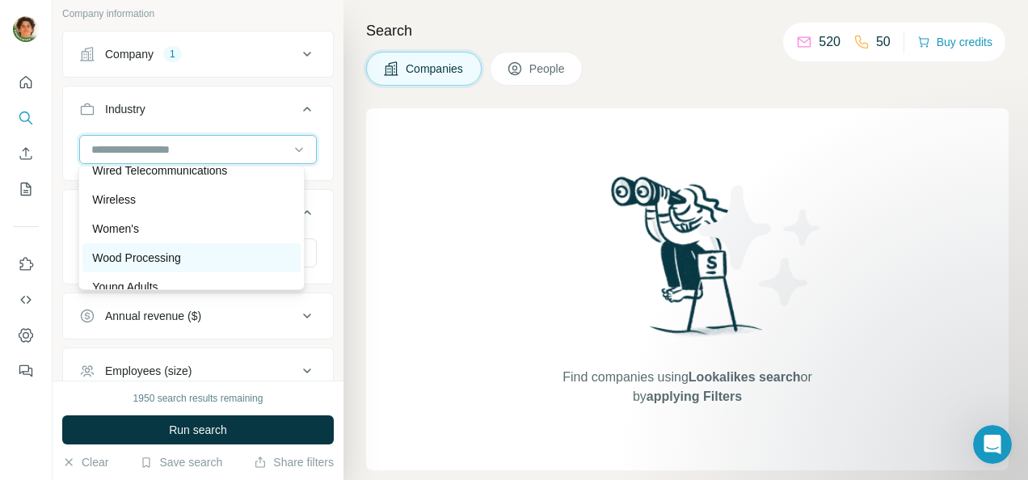
scroll to position [18033, 0]
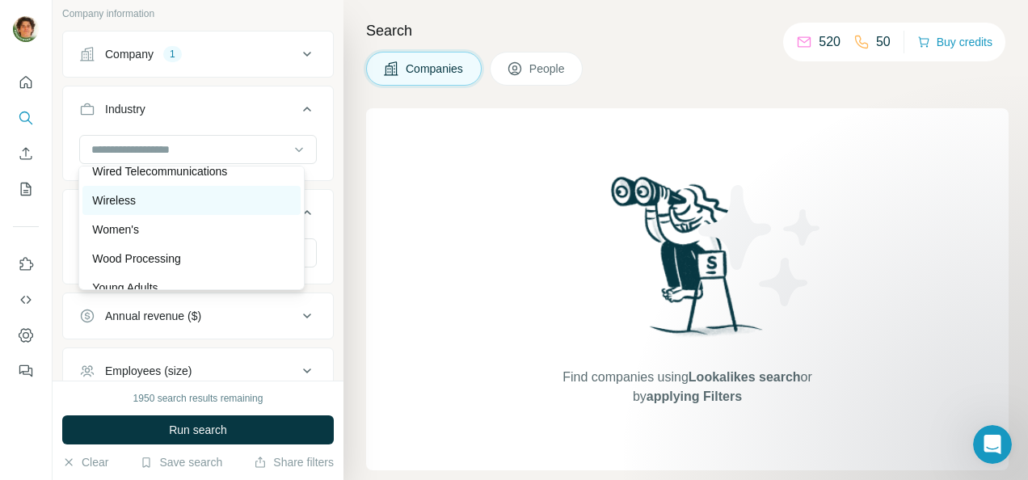
click at [149, 208] on div "Wireless" at bounding box center [191, 200] width 198 height 16
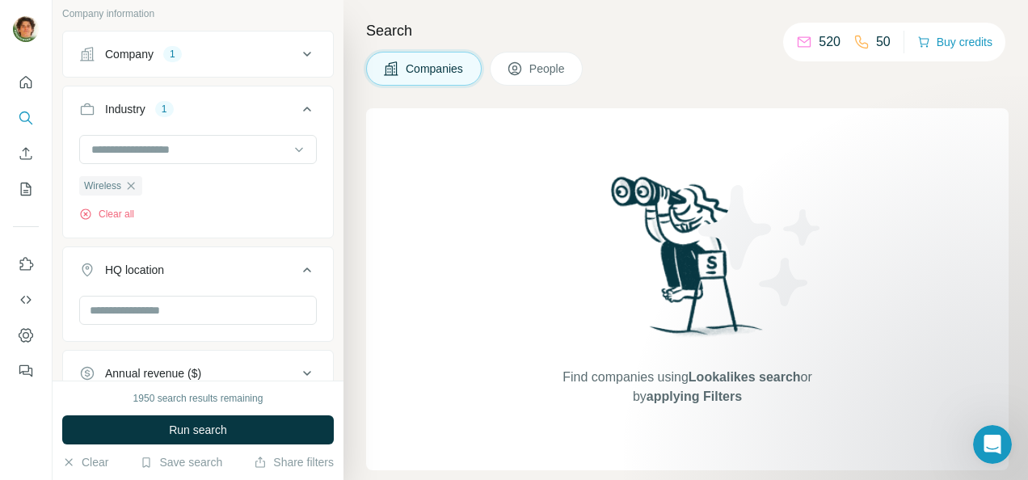
scroll to position [89, 0]
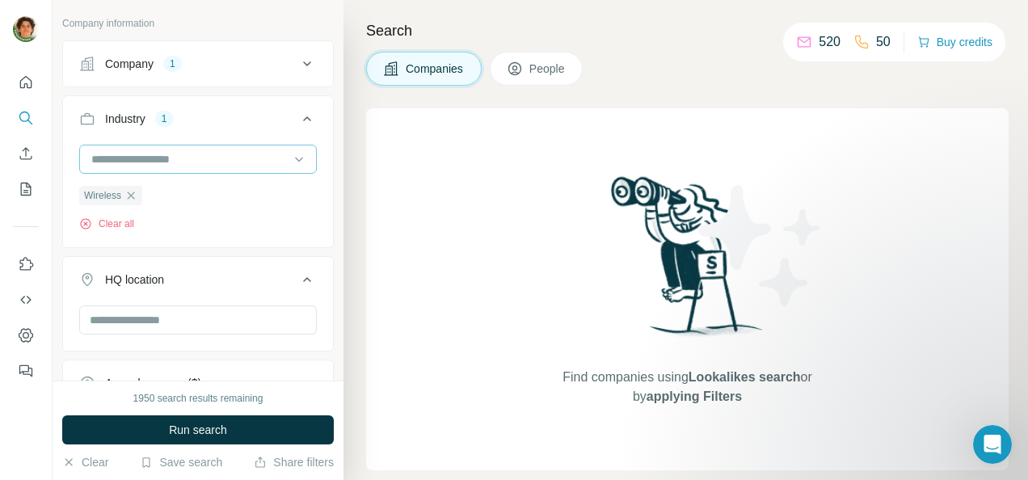
click at [154, 159] on input at bounding box center [190, 159] width 200 height 18
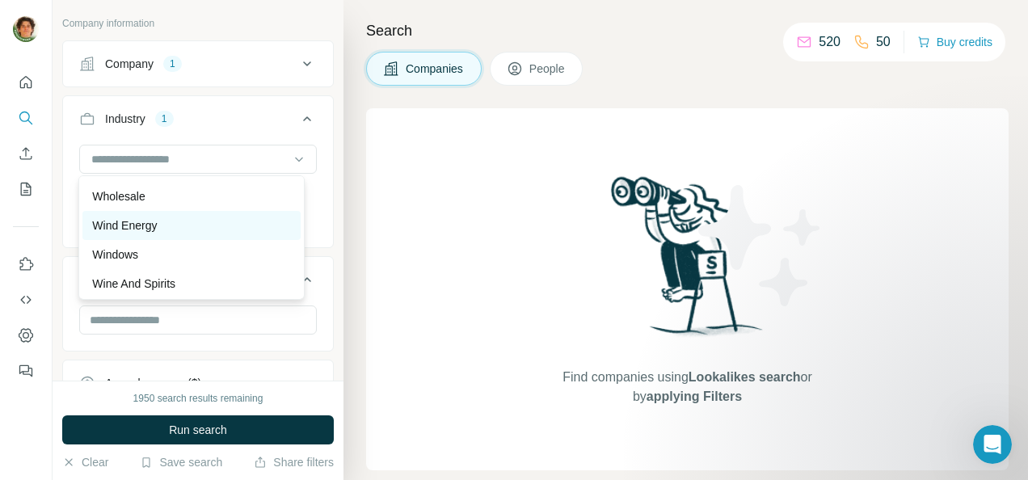
scroll to position [17871, 0]
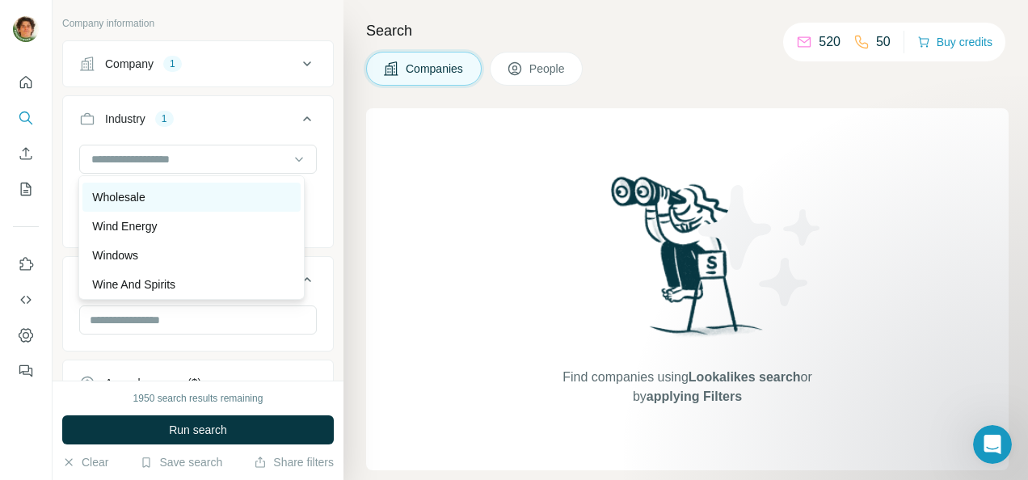
click at [157, 205] on div "Wholesale" at bounding box center [191, 197] width 198 height 16
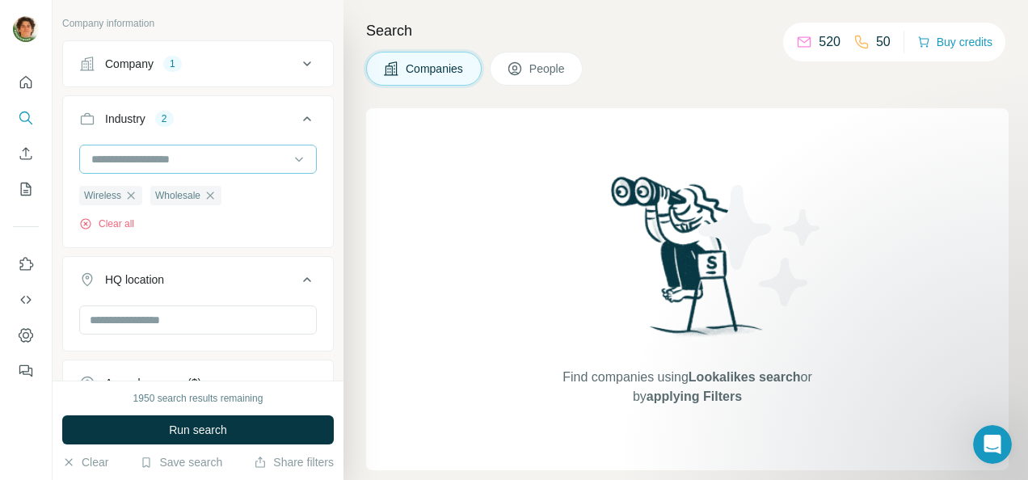
click at [152, 151] on input at bounding box center [190, 159] width 200 height 18
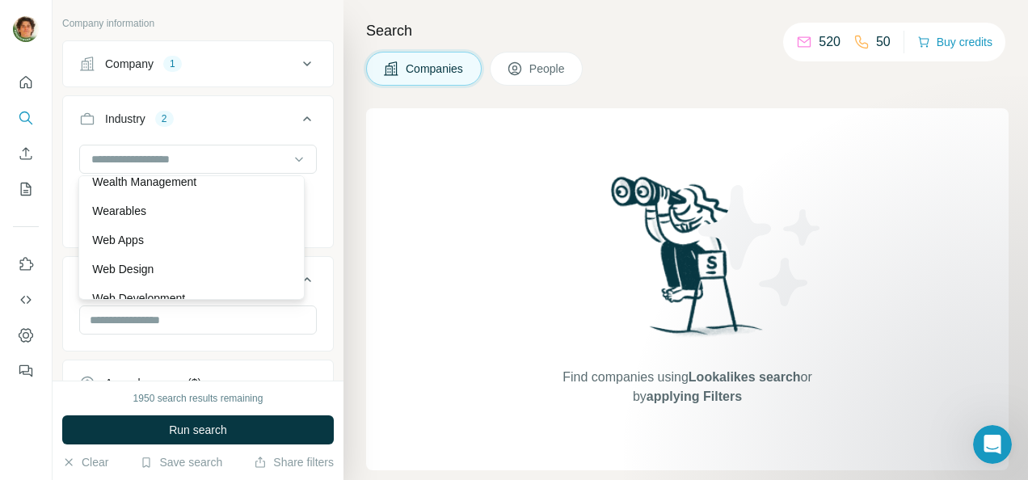
scroll to position [17659, 0]
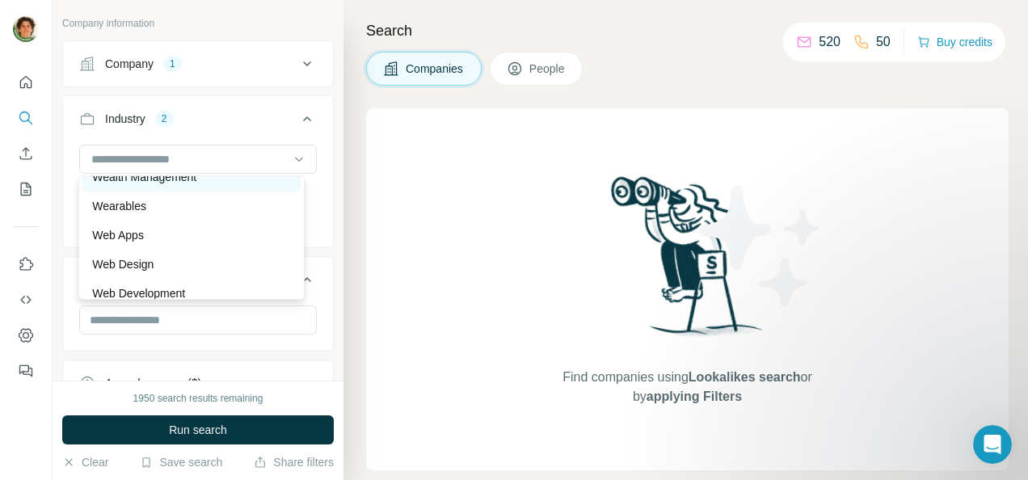
click at [145, 185] on p "Wealth Management" at bounding box center [144, 177] width 104 height 16
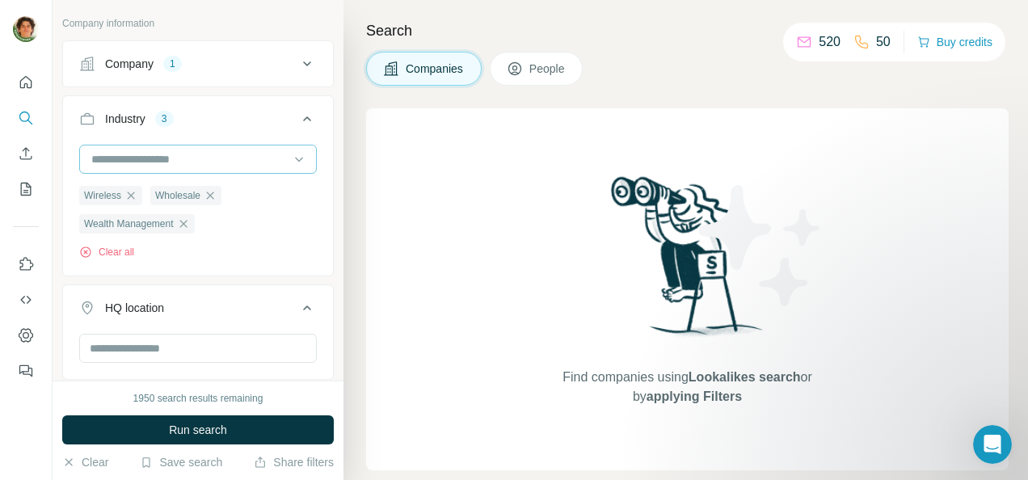
click at [166, 162] on input at bounding box center [190, 159] width 200 height 18
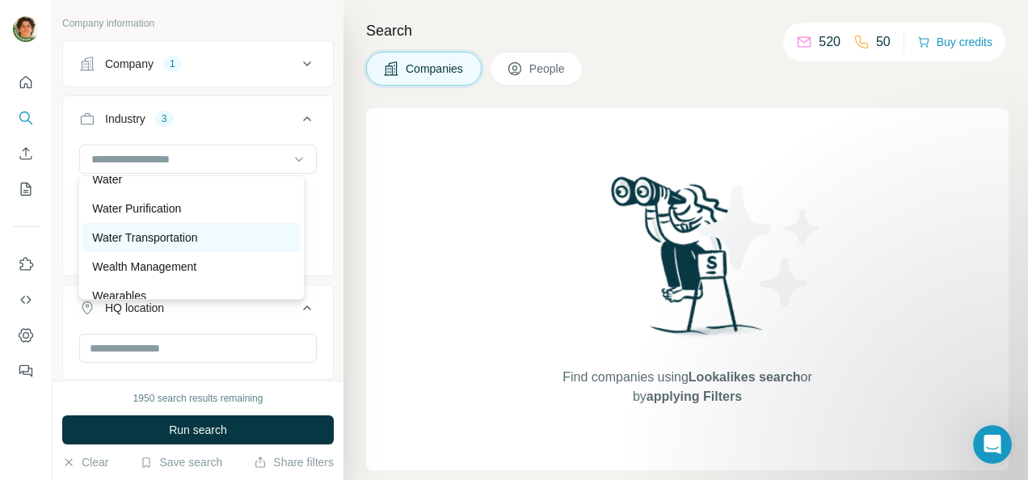
scroll to position [17568, 0]
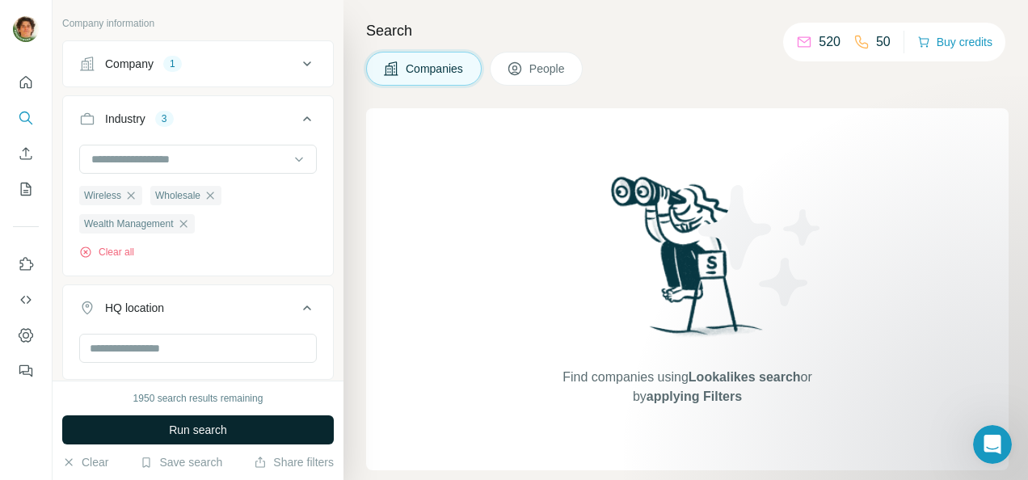
click at [196, 421] on button "Run search" at bounding box center [197, 429] width 271 height 29
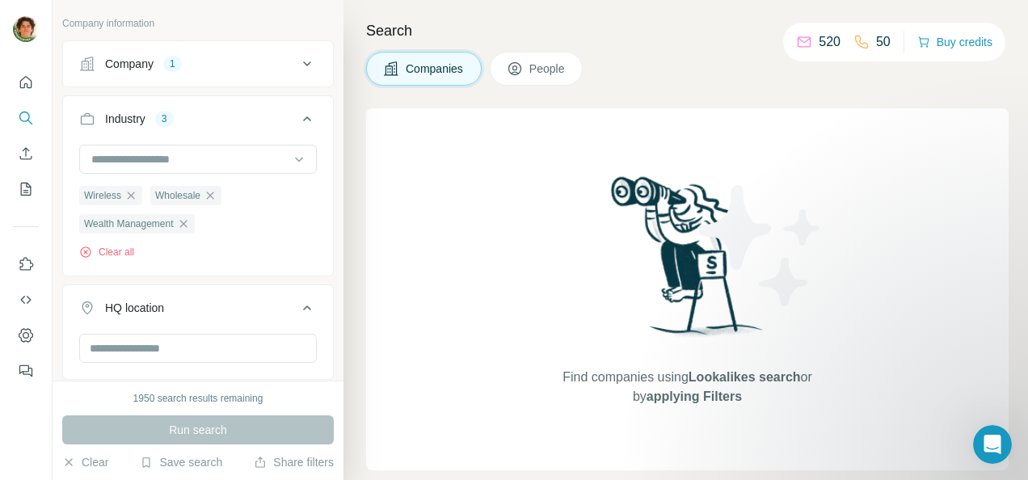
click at [196, 421] on div "Run search" at bounding box center [197, 429] width 271 height 29
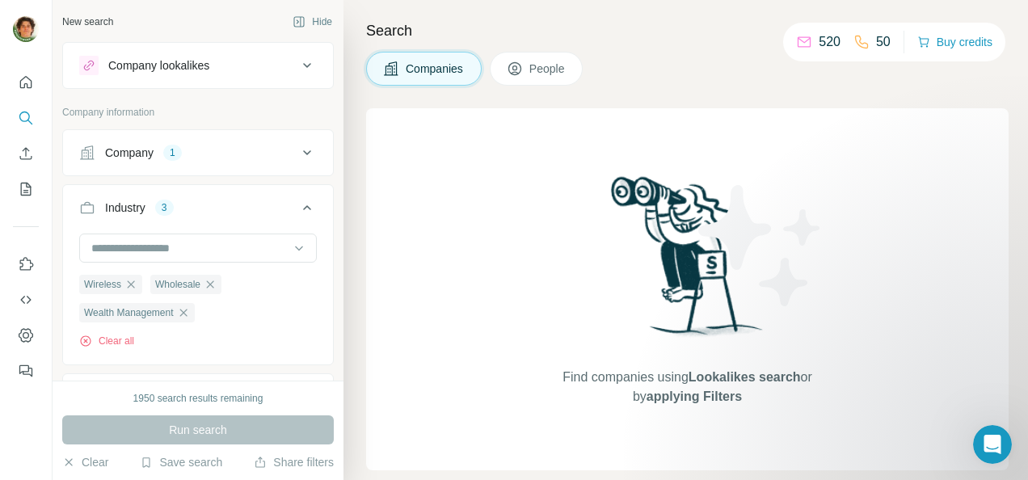
click at [283, 142] on button "Company 1" at bounding box center [198, 152] width 270 height 39
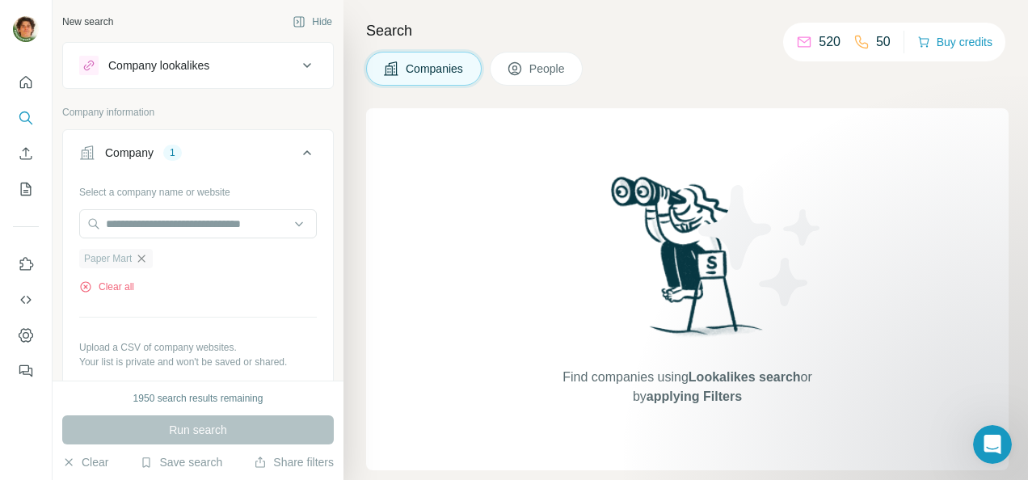
click at [145, 255] on icon "button" at bounding box center [141, 257] width 7 height 7
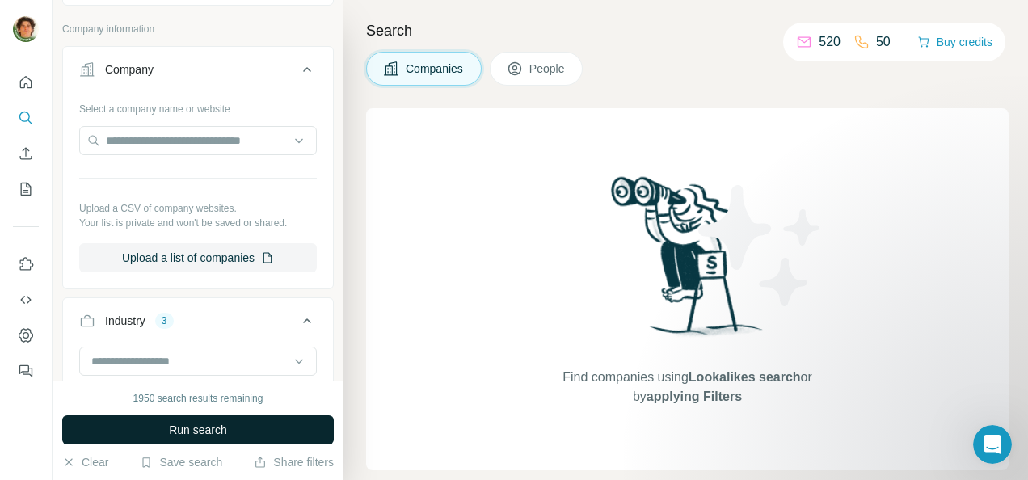
scroll to position [87, 0]
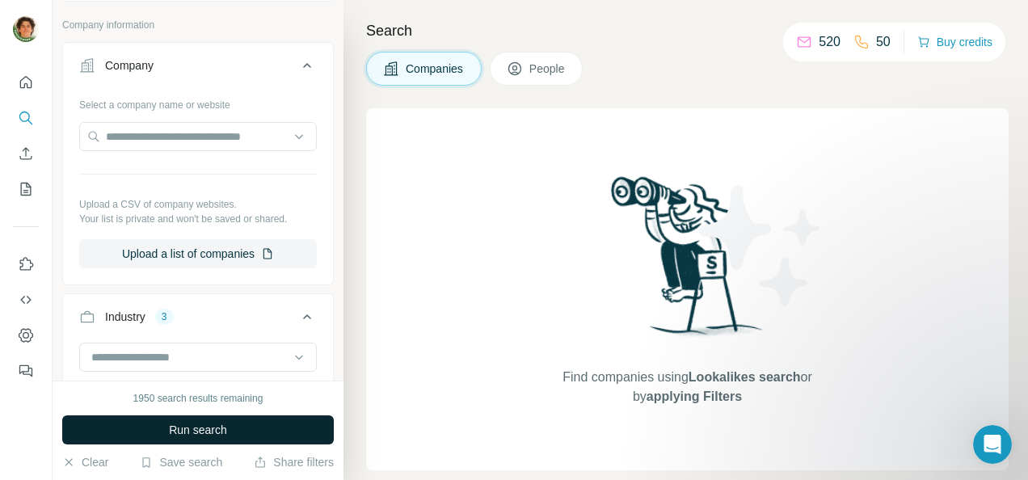
click at [177, 427] on span "Run search" at bounding box center [198, 430] width 58 height 16
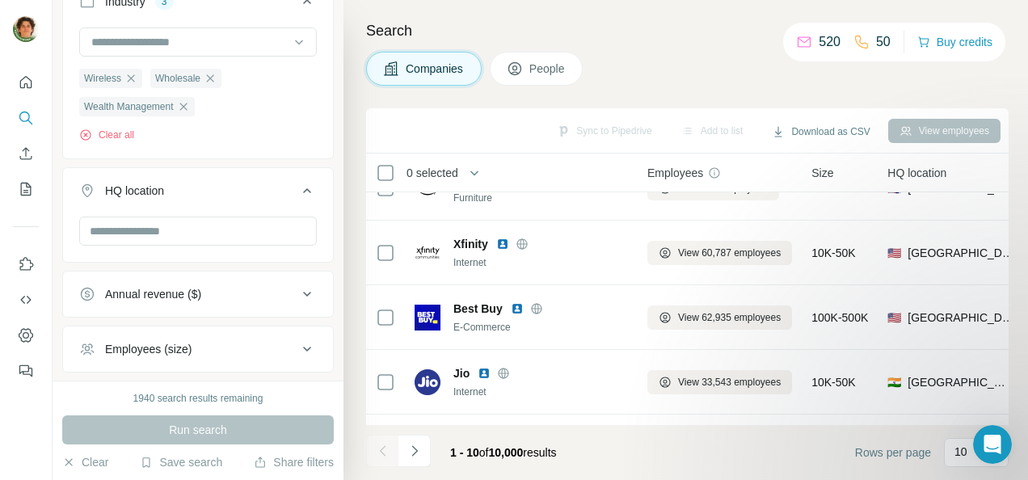
scroll to position [409, 0]
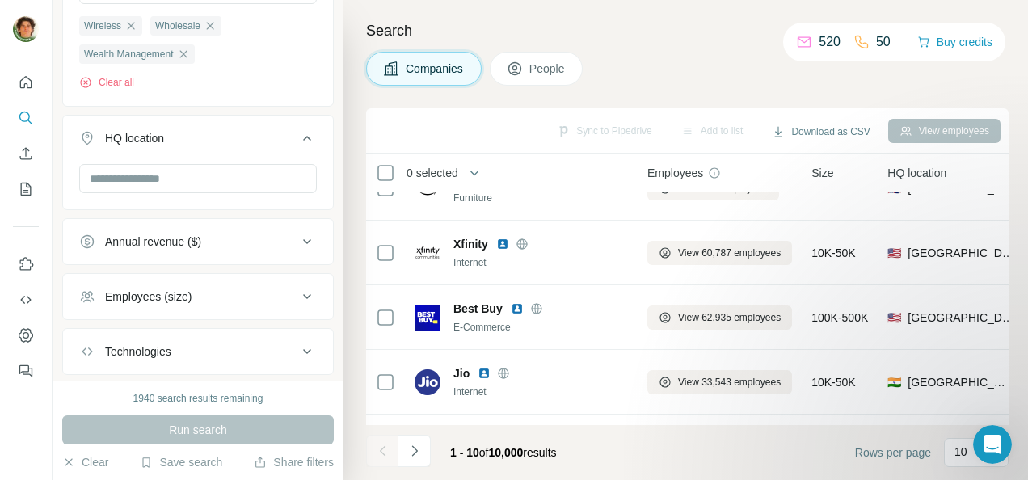
click at [230, 292] on div "Employees (size)" at bounding box center [188, 296] width 218 height 16
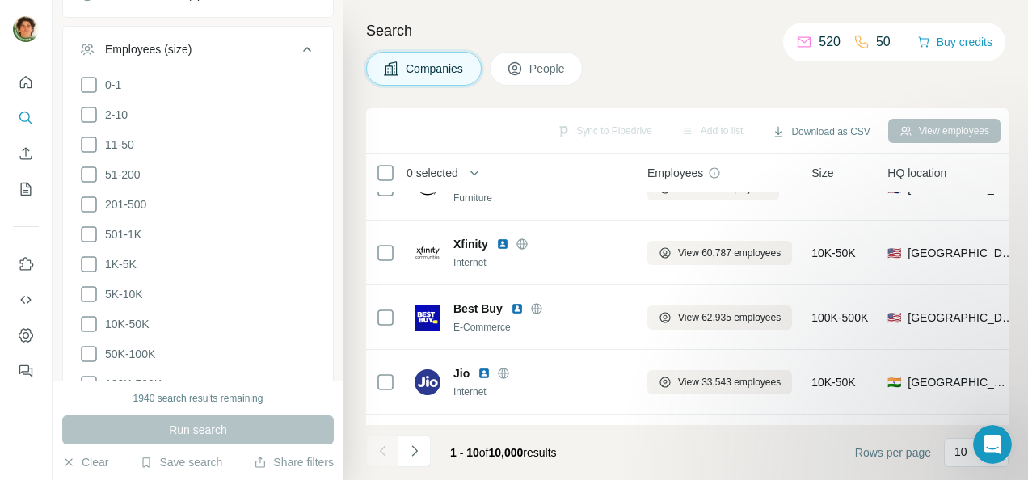
scroll to position [705, 0]
click at [86, 136] on icon at bounding box center [88, 141] width 19 height 19
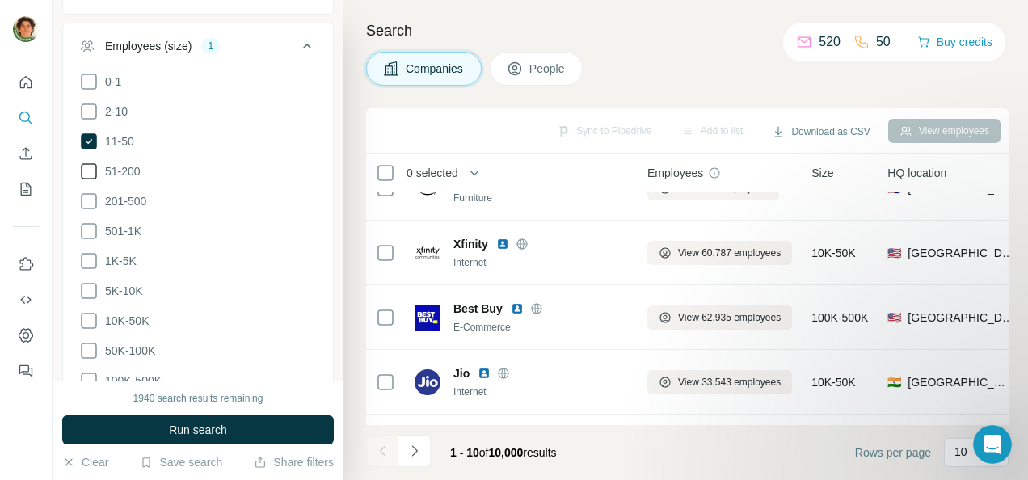
click at [86, 164] on icon at bounding box center [88, 171] width 19 height 19
click at [89, 201] on icon at bounding box center [88, 200] width 19 height 19
click at [86, 196] on icon at bounding box center [89, 201] width 16 height 16
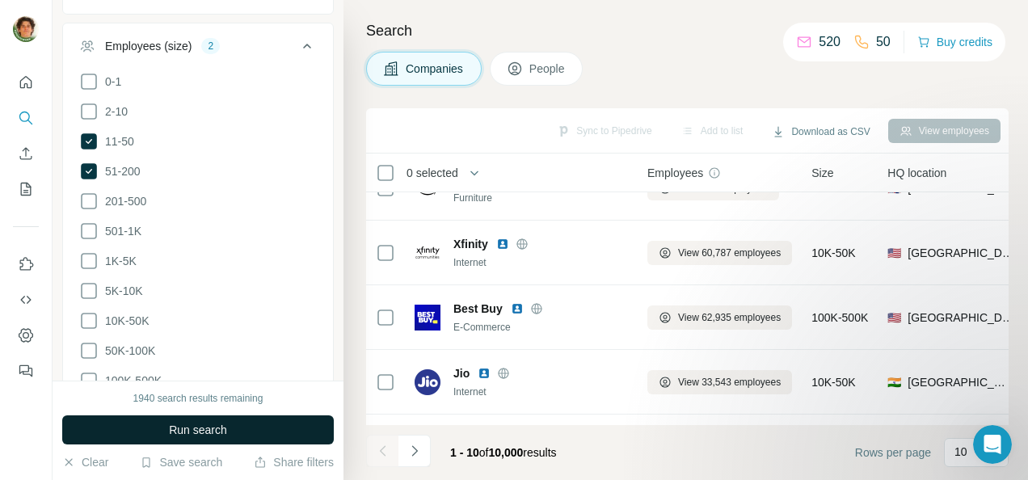
click at [169, 422] on span "Run search" at bounding box center [198, 430] width 58 height 16
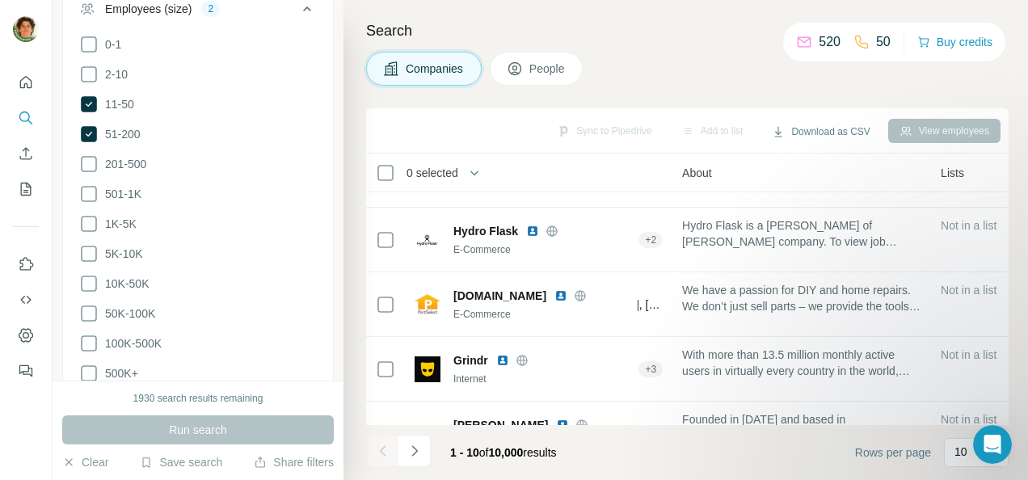
scroll to position [756, 0]
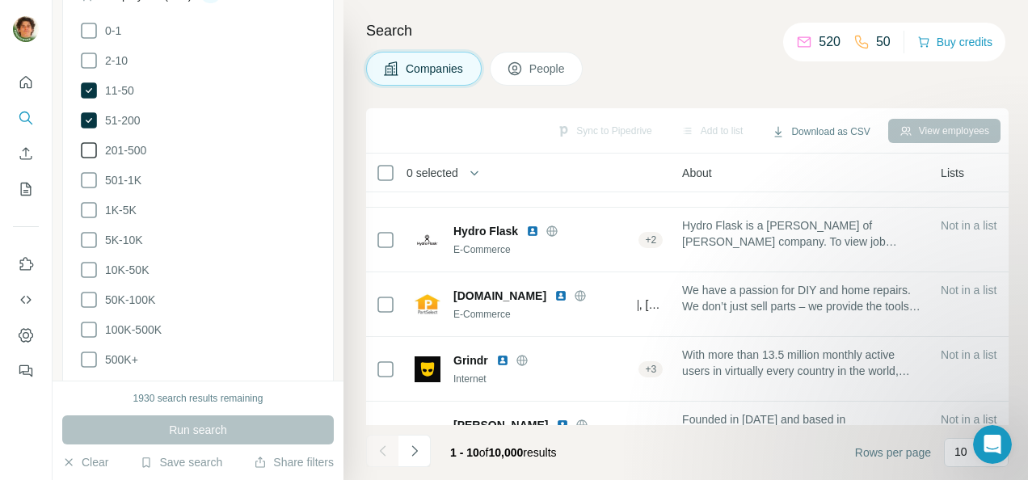
click at [87, 150] on icon at bounding box center [88, 150] width 19 height 19
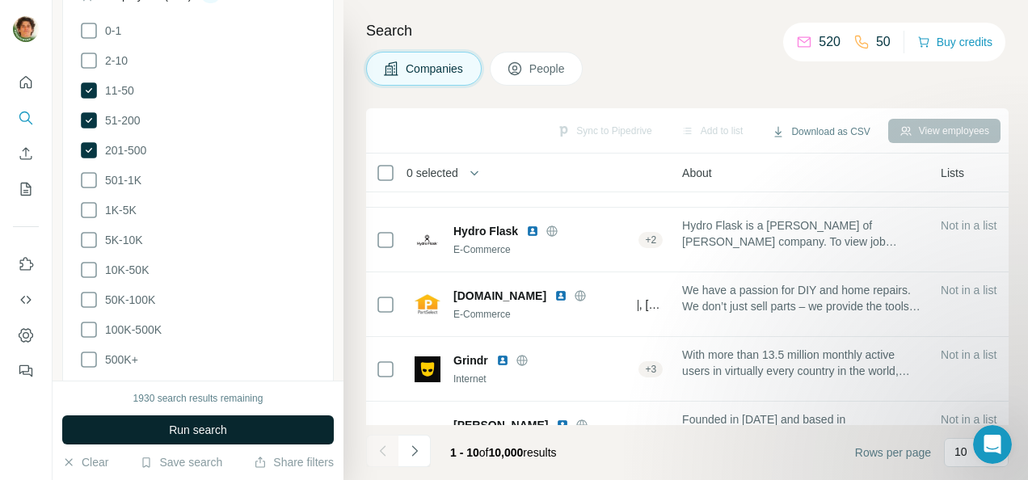
click at [194, 435] on span "Run search" at bounding box center [198, 430] width 58 height 16
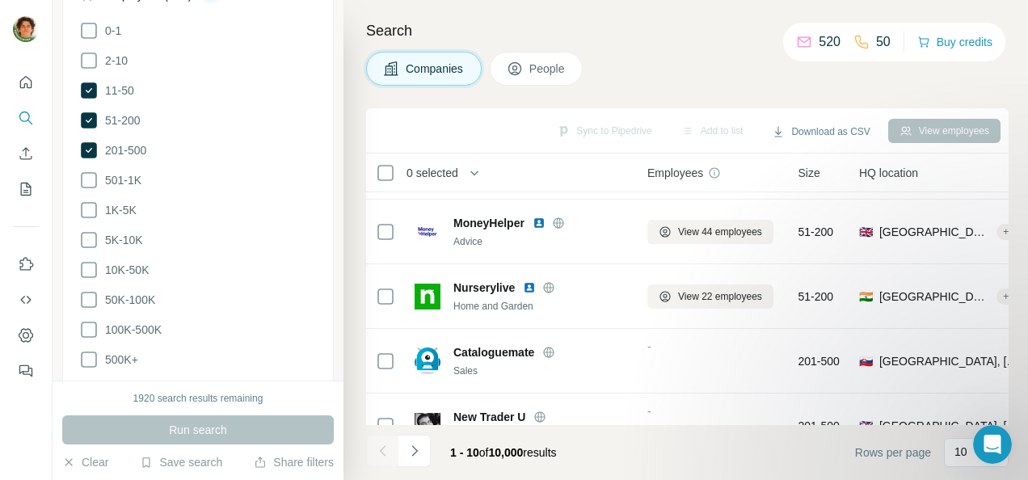
scroll to position [317, 0]
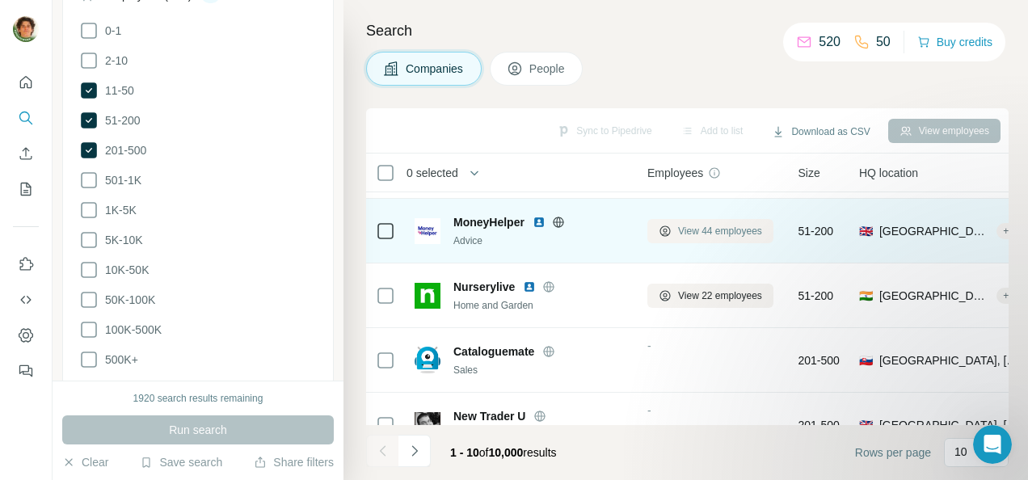
click at [671, 234] on icon at bounding box center [664, 231] width 13 height 13
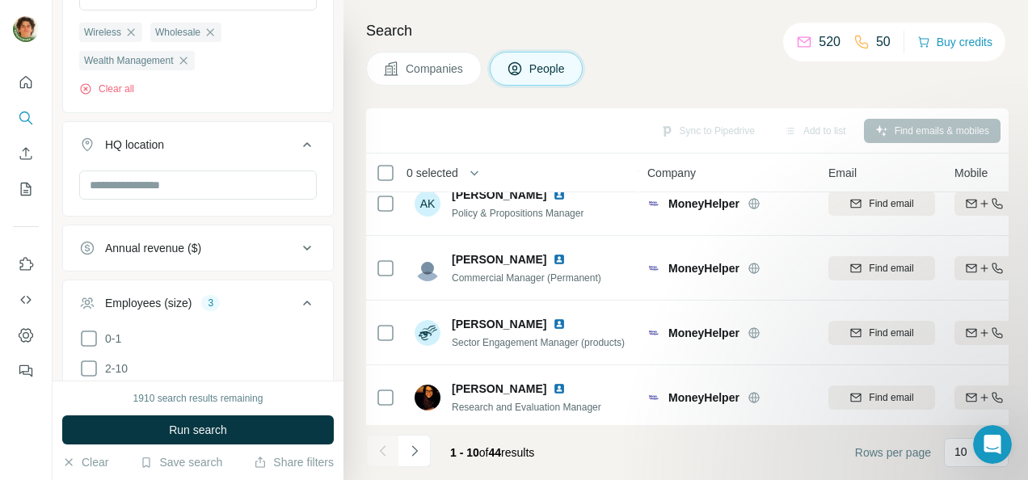
scroll to position [69, 0]
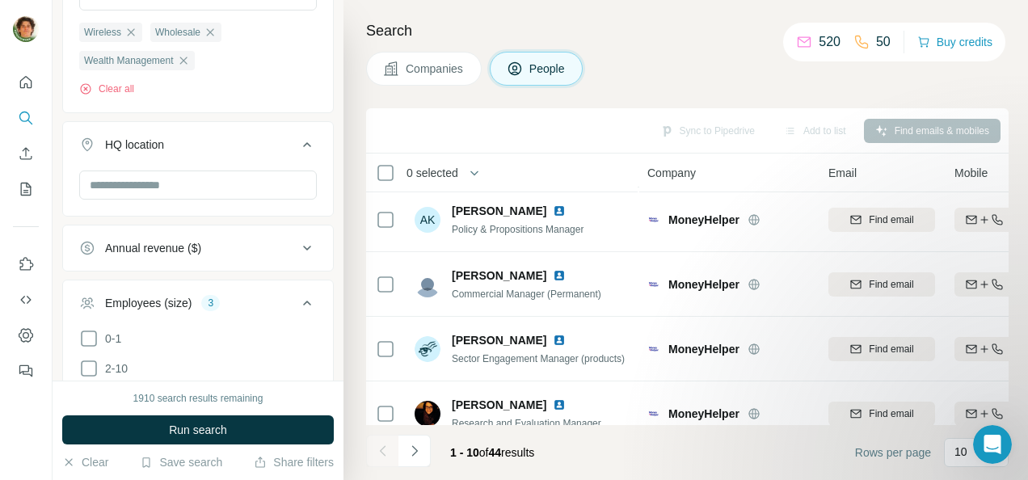
click at [451, 68] on span "Companies" at bounding box center [435, 69] width 59 height 16
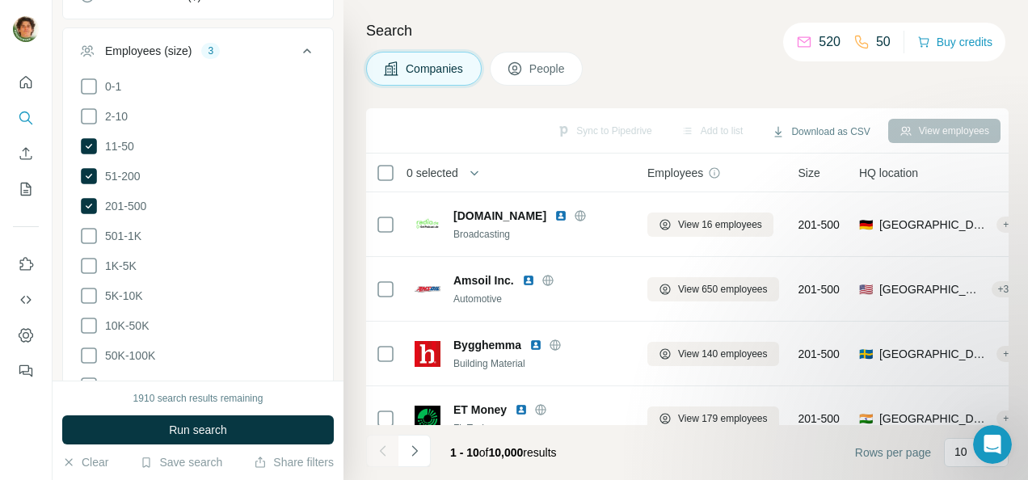
scroll to position [990, 0]
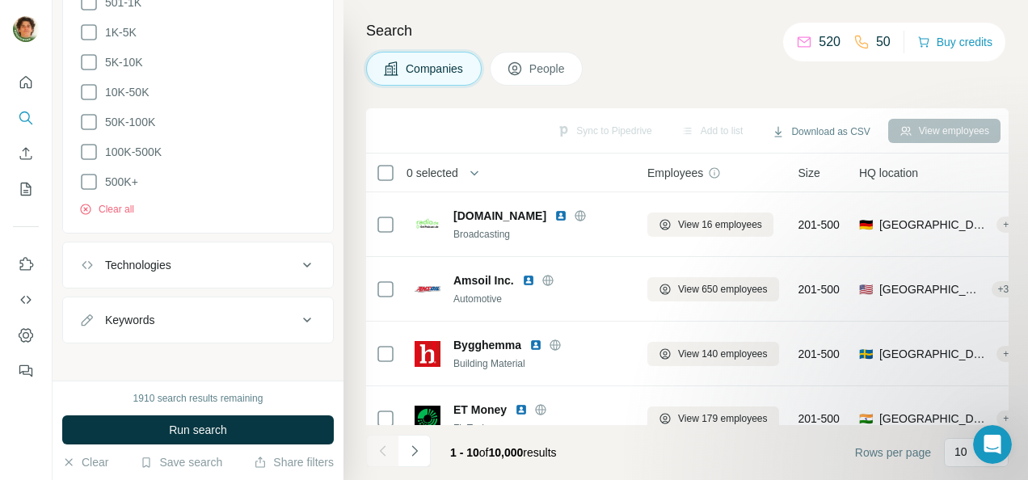
click at [240, 312] on div "Keywords" at bounding box center [188, 320] width 218 height 16
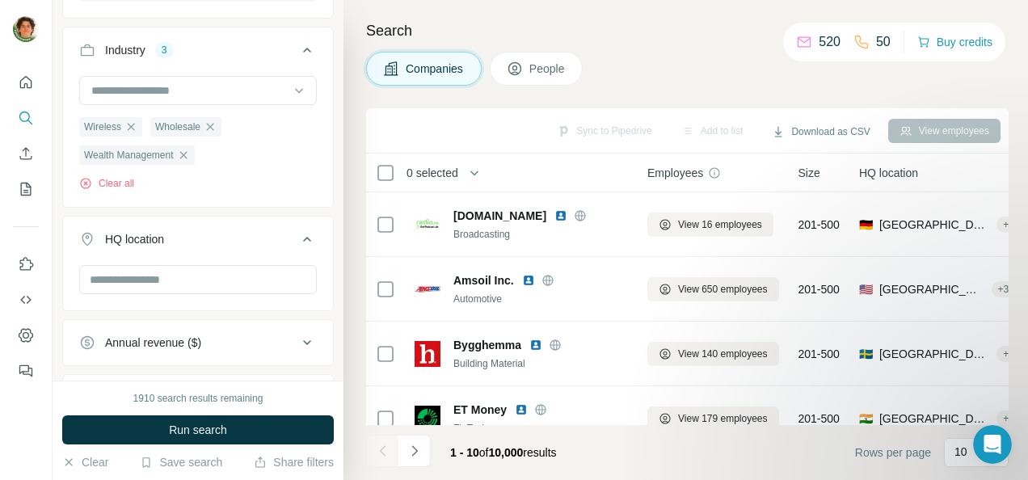
scroll to position [402, 0]
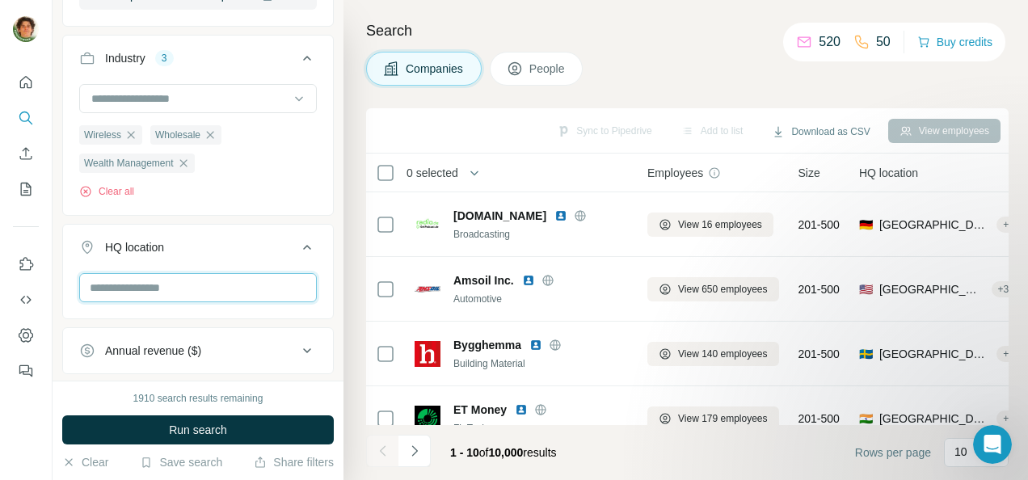
click at [187, 288] on input "text" at bounding box center [198, 287] width 238 height 29
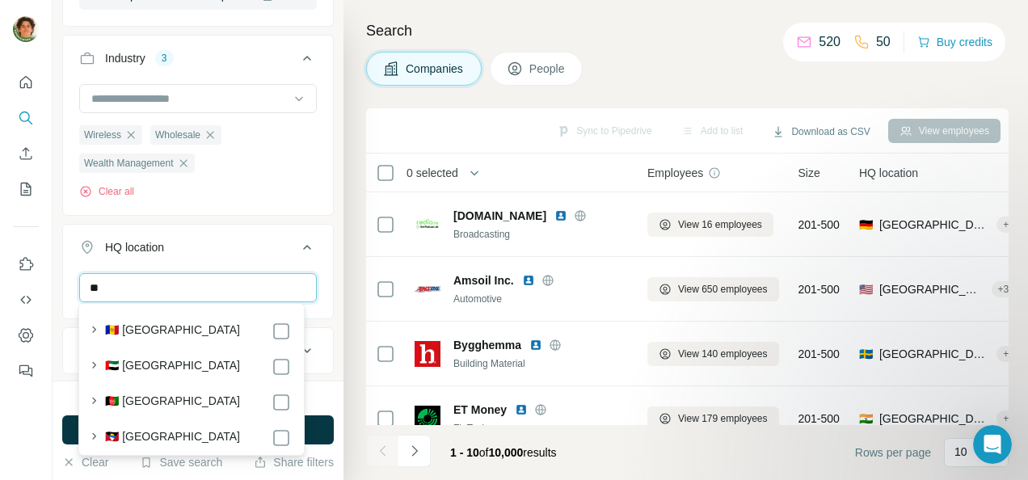
type input "*"
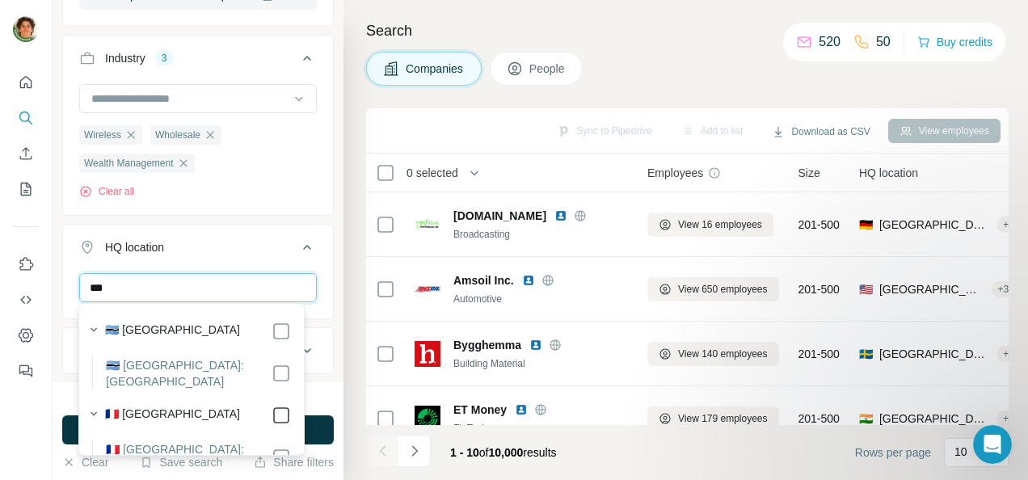
type input "***"
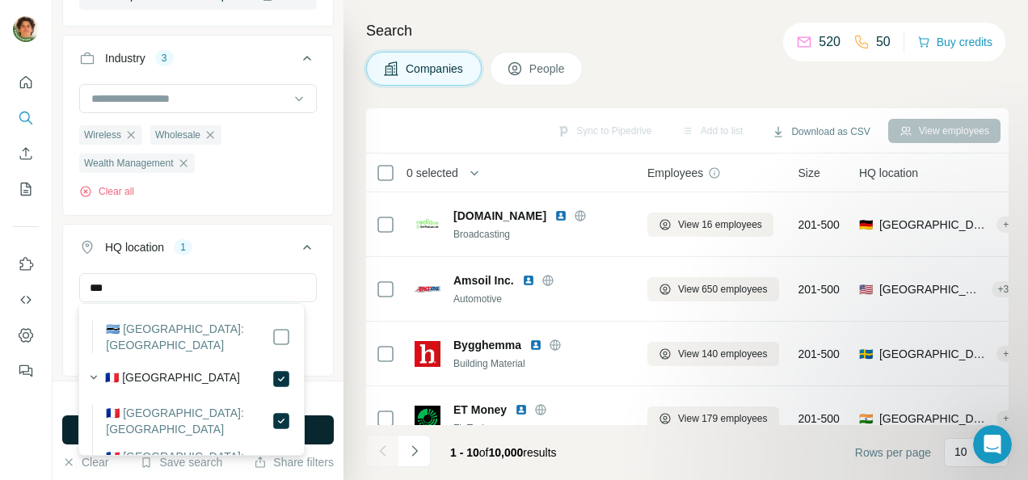
click at [325, 427] on button "Run search" at bounding box center [197, 429] width 271 height 29
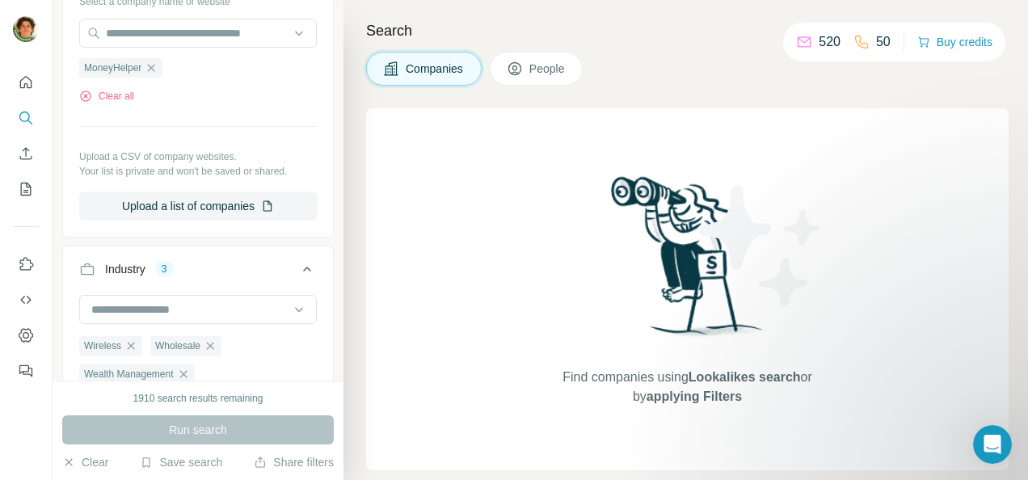
scroll to position [190, 0]
click at [155, 69] on icon "button" at bounding box center [151, 68] width 7 height 7
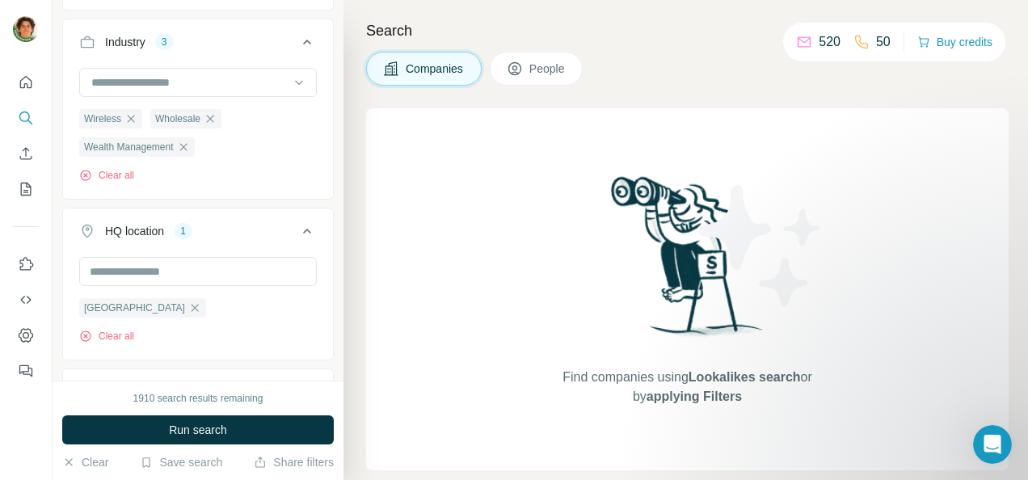
scroll to position [414, 0]
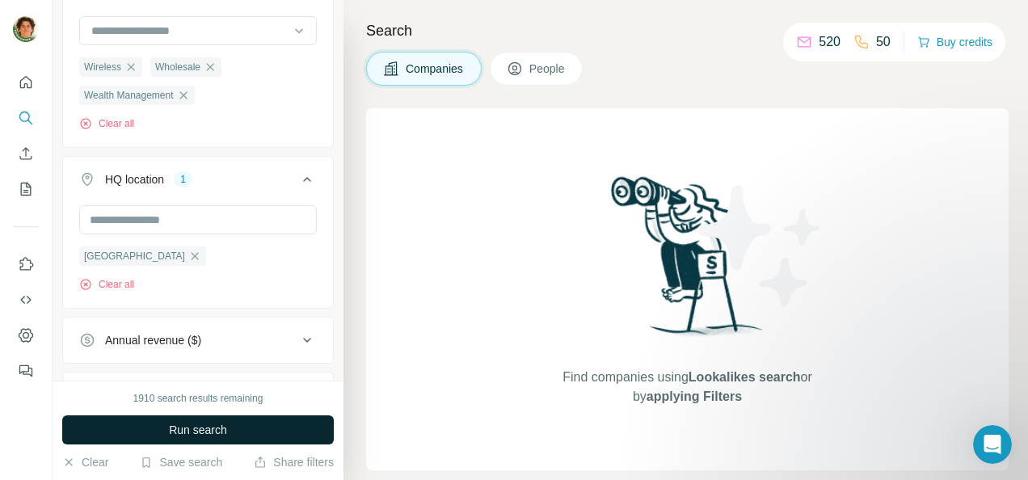
click at [184, 438] on button "Run search" at bounding box center [197, 429] width 271 height 29
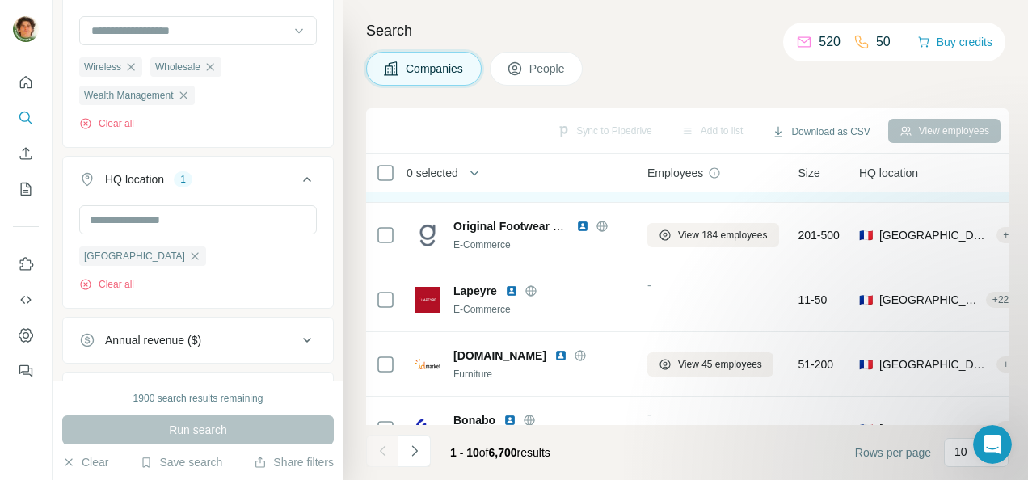
scroll to position [120, 0]
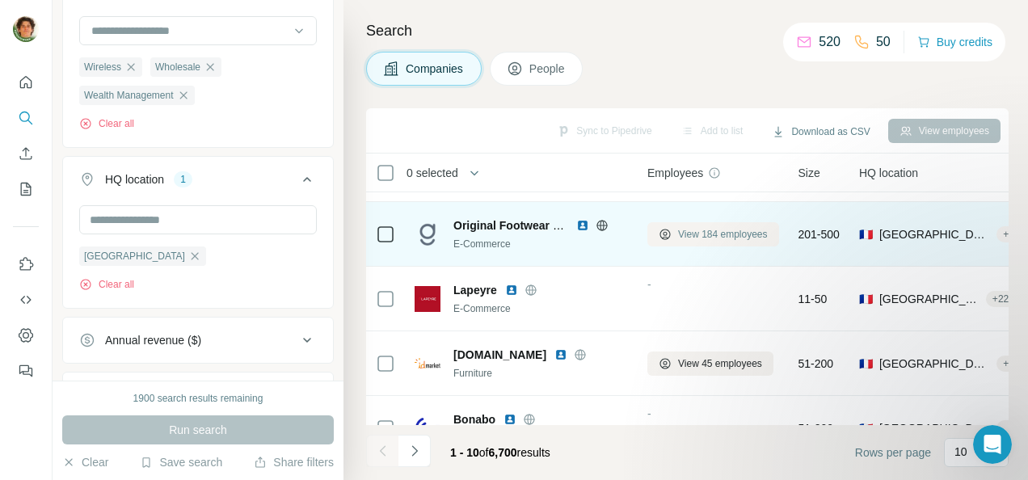
click at [720, 233] on span "View 184 employees" at bounding box center [723, 234] width 90 height 15
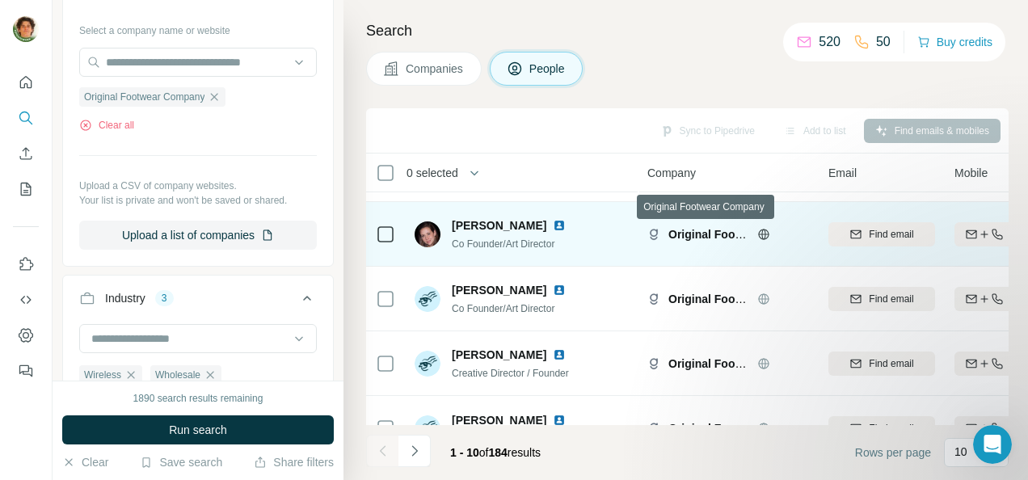
click at [719, 233] on span "Original Footwear Company" at bounding box center [743, 234] width 151 height 13
click at [766, 235] on icon at bounding box center [763, 234] width 13 height 13
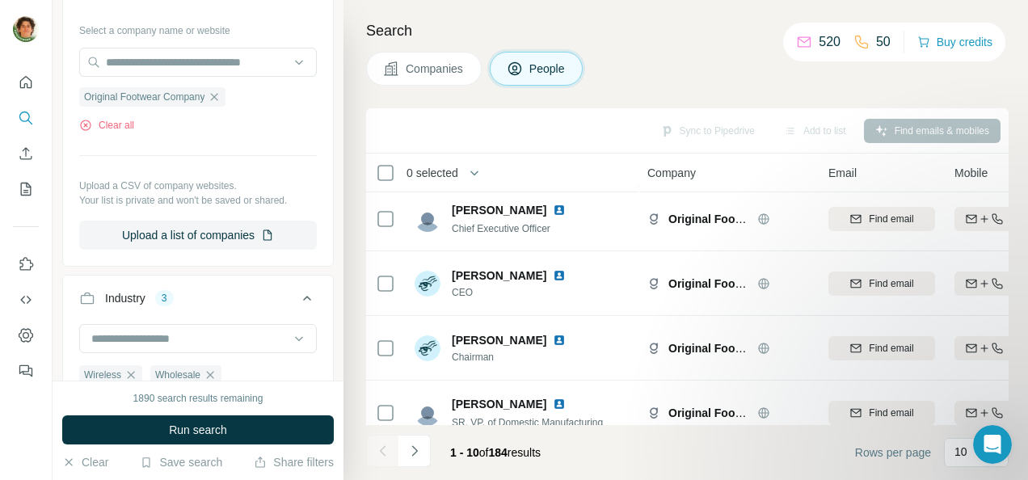
scroll to position [421, 0]
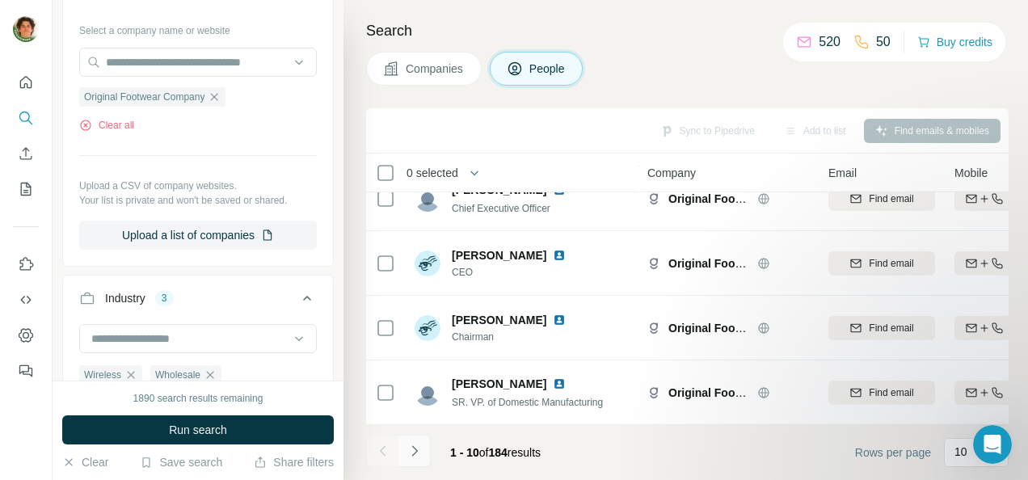
click at [410, 456] on icon "Navigate to next page" at bounding box center [414, 451] width 16 height 16
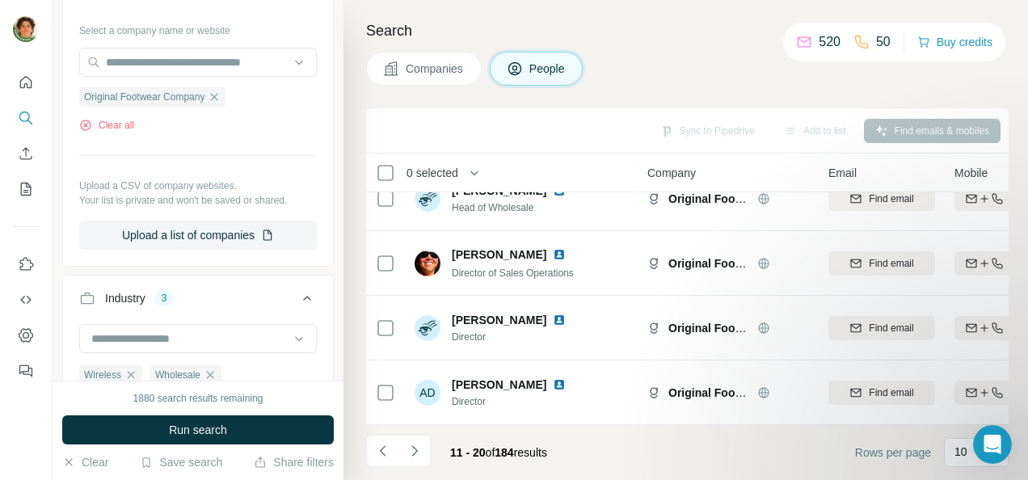
click at [418, 451] on icon "Navigate to next page" at bounding box center [414, 451] width 16 height 16
click at [408, 448] on icon "Navigate to next page" at bounding box center [414, 451] width 16 height 16
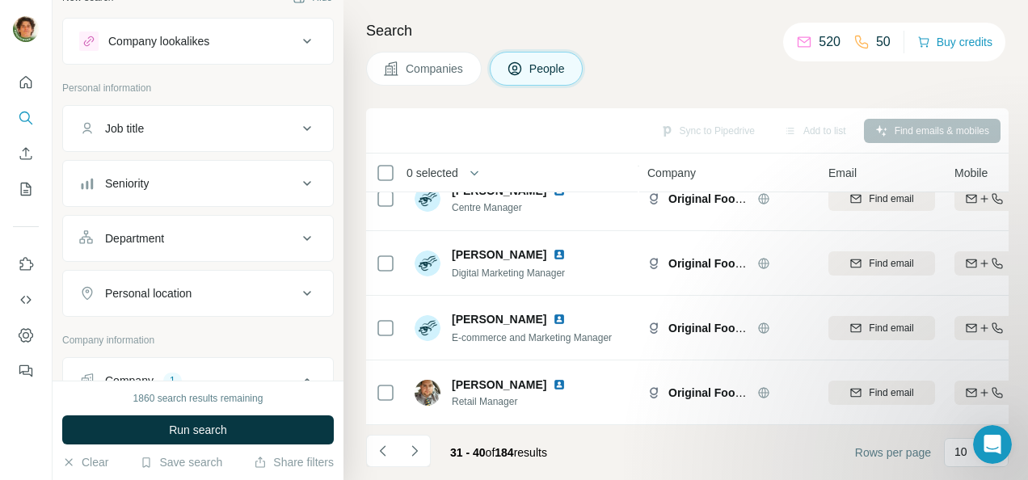
scroll to position [26, 0]
click at [302, 110] on button "Job title" at bounding box center [198, 126] width 270 height 39
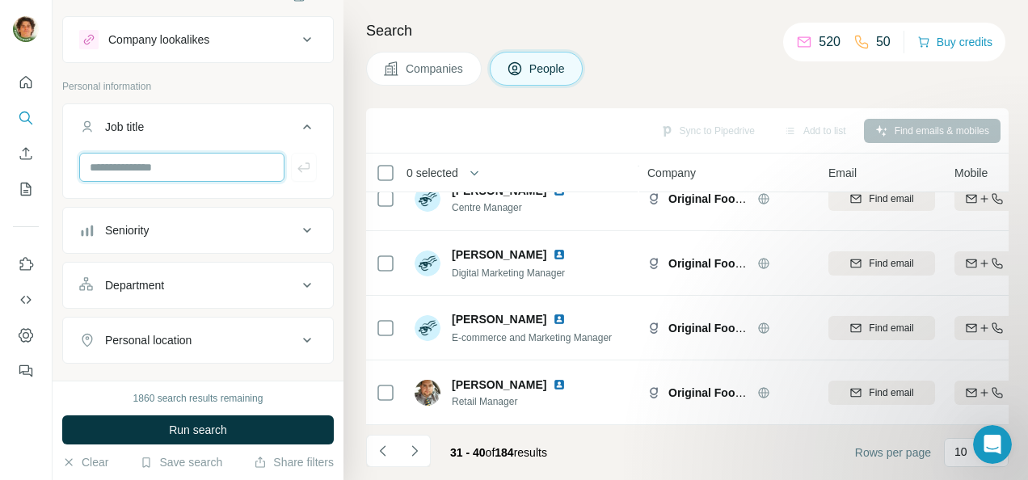
click at [189, 157] on input "text" at bounding box center [181, 167] width 205 height 29
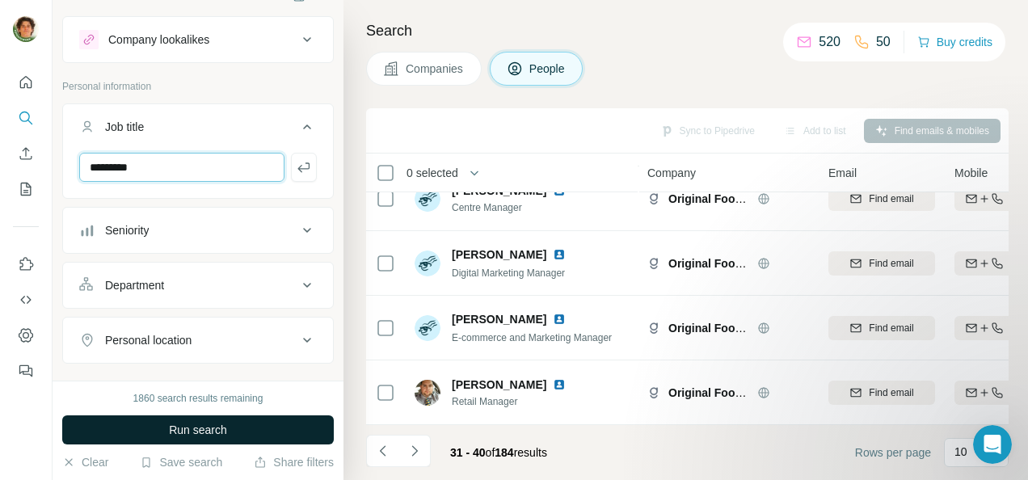
type input "*********"
click at [182, 436] on span "Run search" at bounding box center [198, 430] width 58 height 16
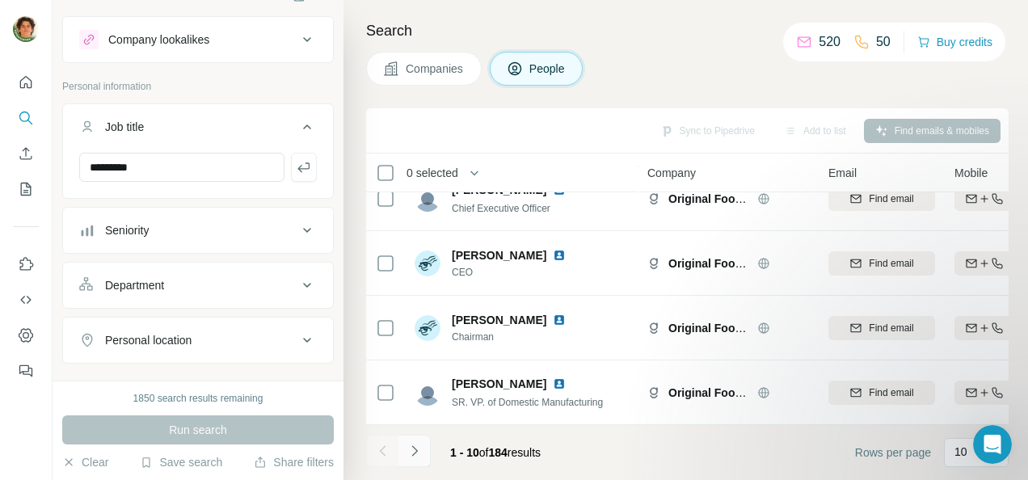
click at [417, 460] on button "Navigate to next page" at bounding box center [414, 451] width 32 height 32
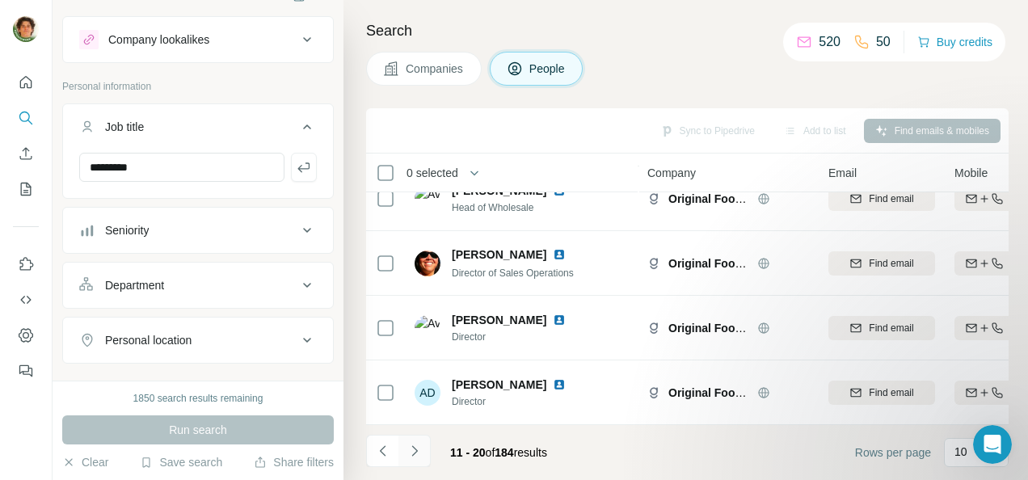
click at [417, 460] on button "Navigate to next page" at bounding box center [414, 451] width 32 height 32
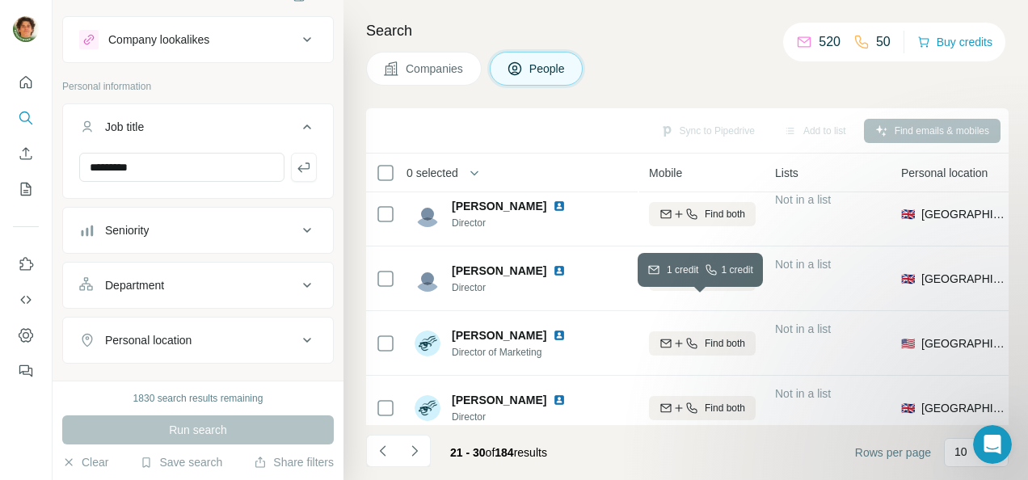
scroll to position [0, 305]
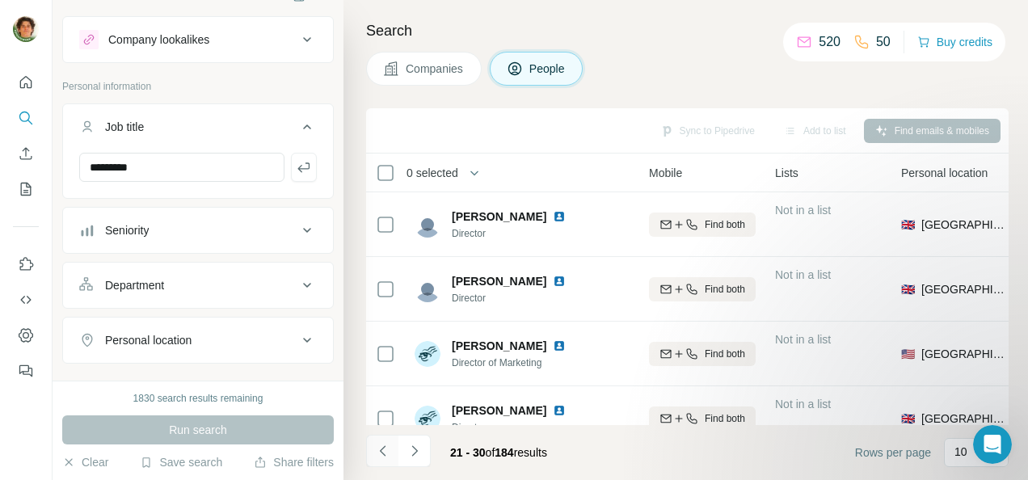
click at [385, 446] on icon "Navigate to previous page" at bounding box center [383, 451] width 16 height 16
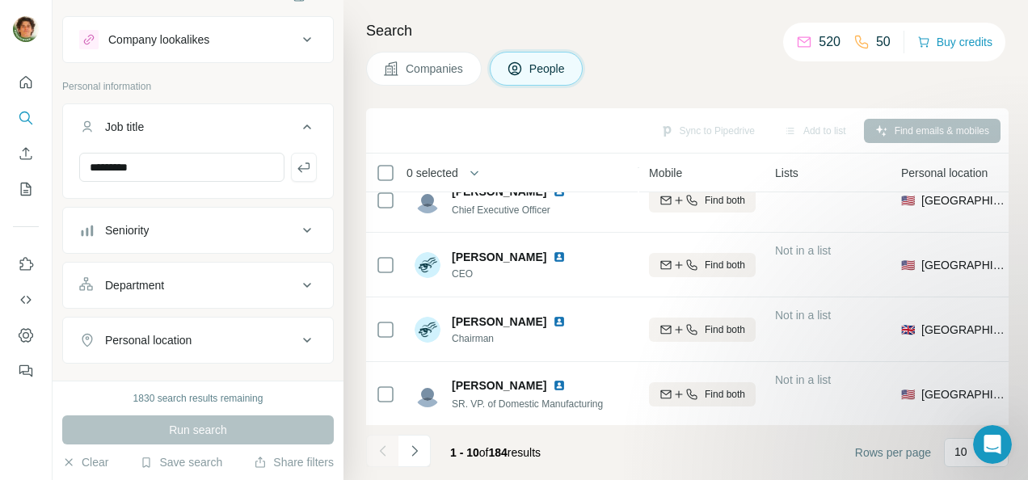
scroll to position [421, 305]
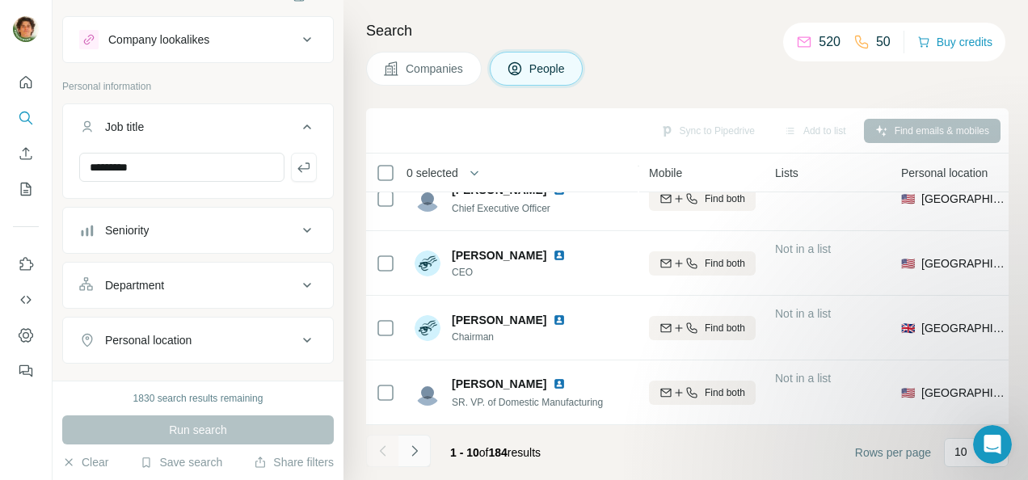
click at [409, 455] on icon "Navigate to next page" at bounding box center [414, 451] width 16 height 16
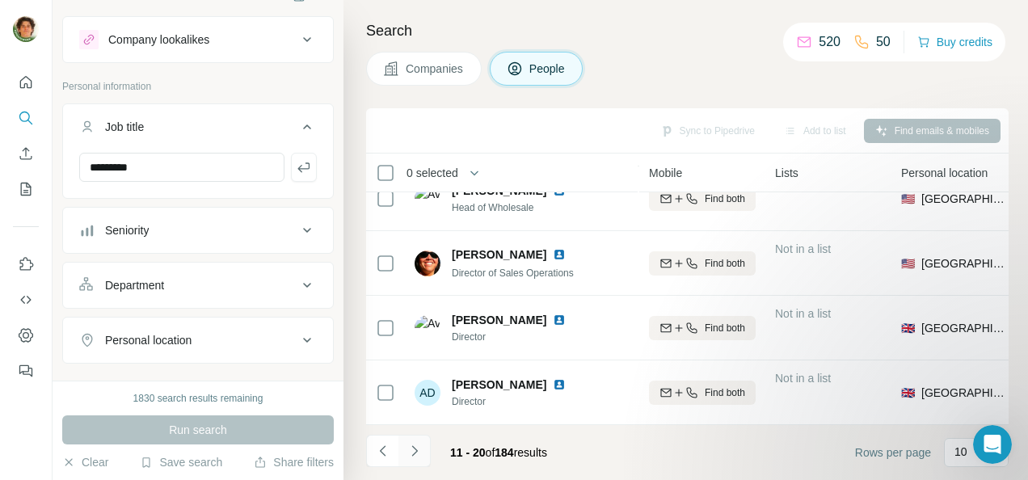
click at [409, 455] on icon "Navigate to next page" at bounding box center [414, 451] width 16 height 16
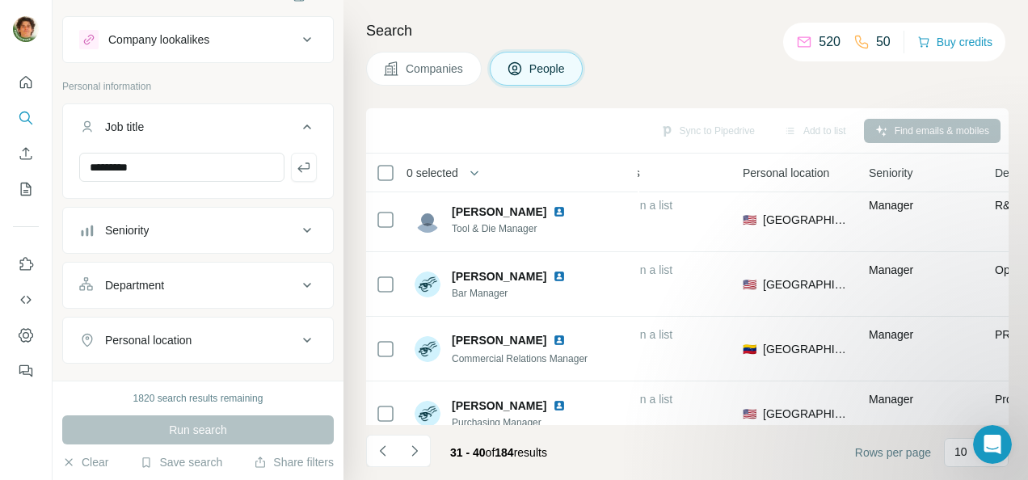
scroll to position [0, 464]
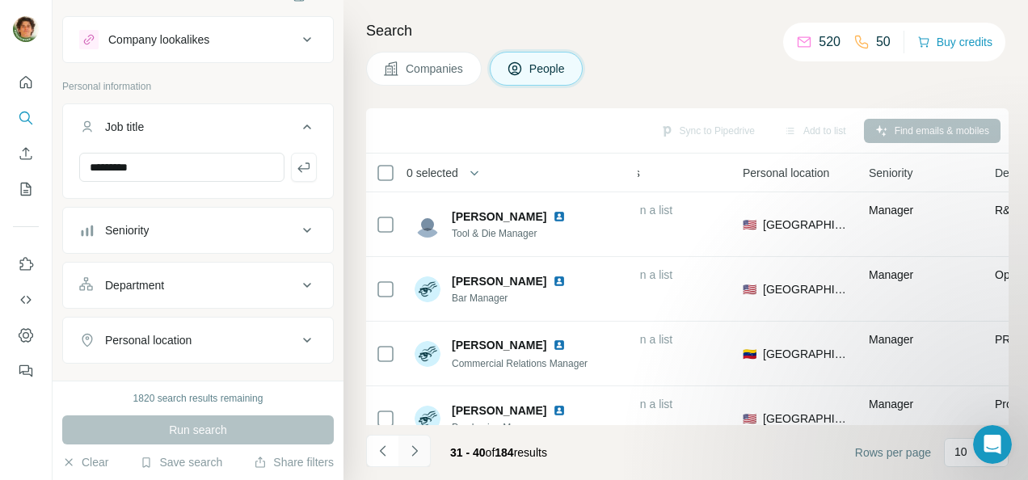
click at [406, 458] on icon "Navigate to next page" at bounding box center [414, 451] width 16 height 16
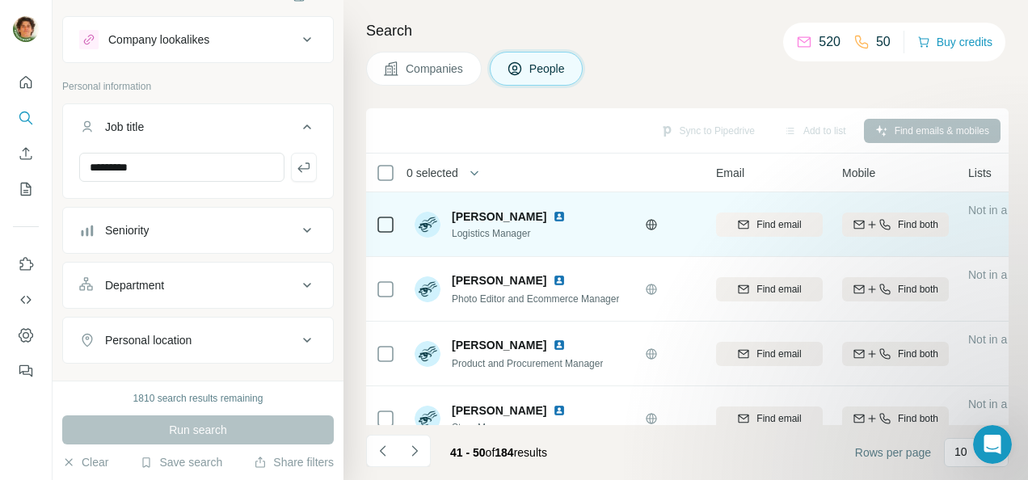
scroll to position [0, 111]
click at [776, 222] on span "Find email" at bounding box center [779, 224] width 44 height 15
